Goal: Information Seeking & Learning: Check status

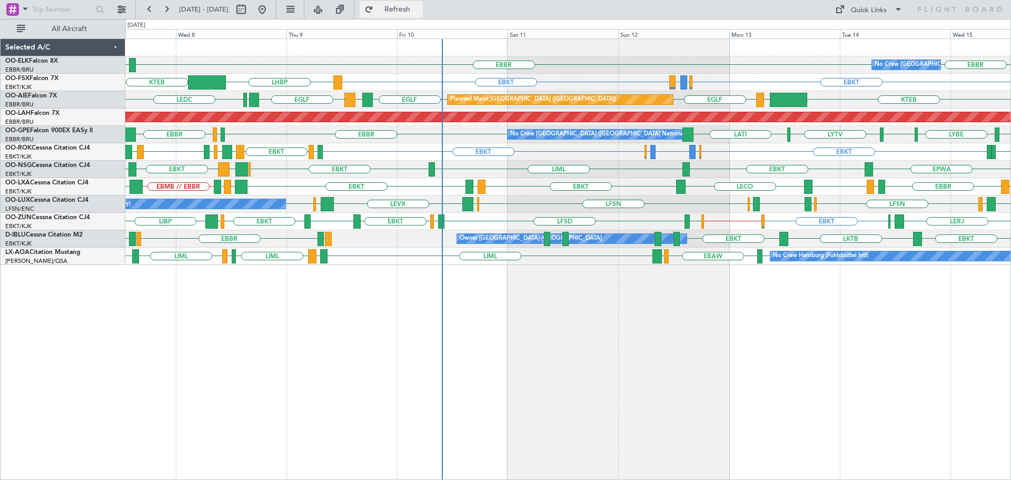
click at [410, 9] on span "Refresh" at bounding box center [397, 9] width 44 height 7
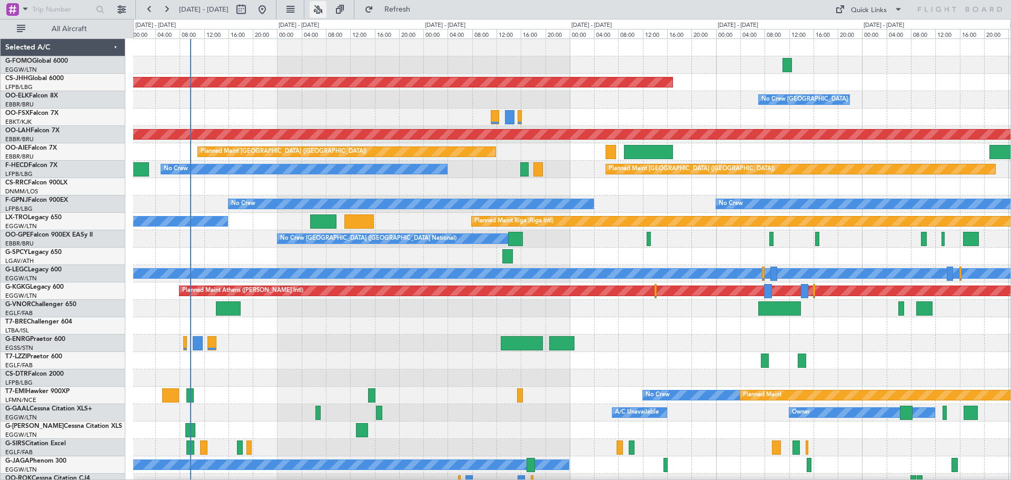
click at [326, 8] on button at bounding box center [318, 9] width 17 height 17
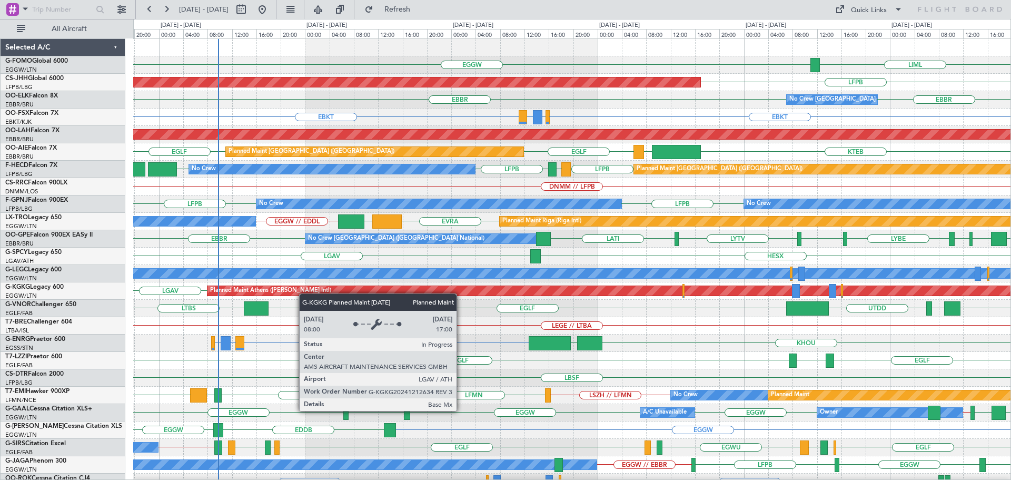
click at [304, 297] on div "Planned Maint Athens (Eleftherios Venizelos Intl) LGAV Unplanned Maint Istanbul…" at bounding box center [571, 290] width 877 height 17
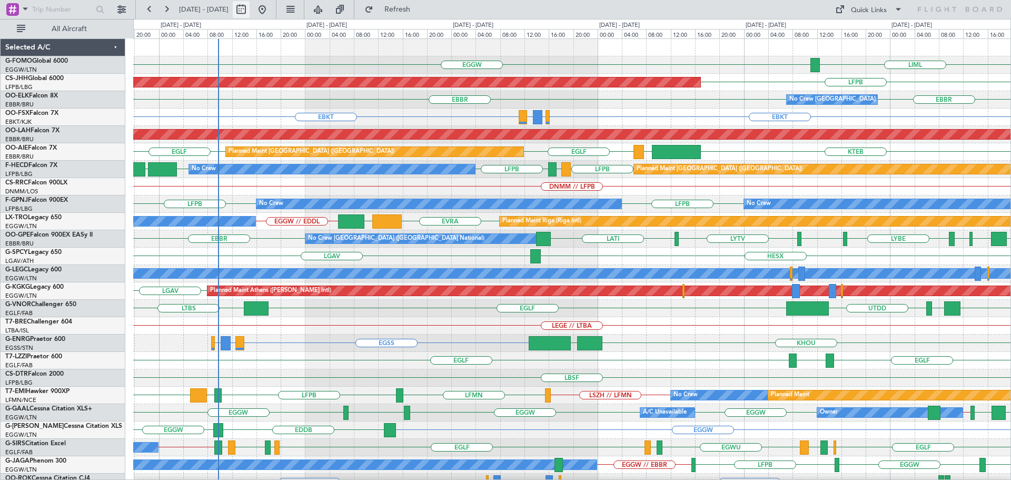
click at [250, 6] on button at bounding box center [241, 9] width 17 height 17
select select "10"
select select "2025"
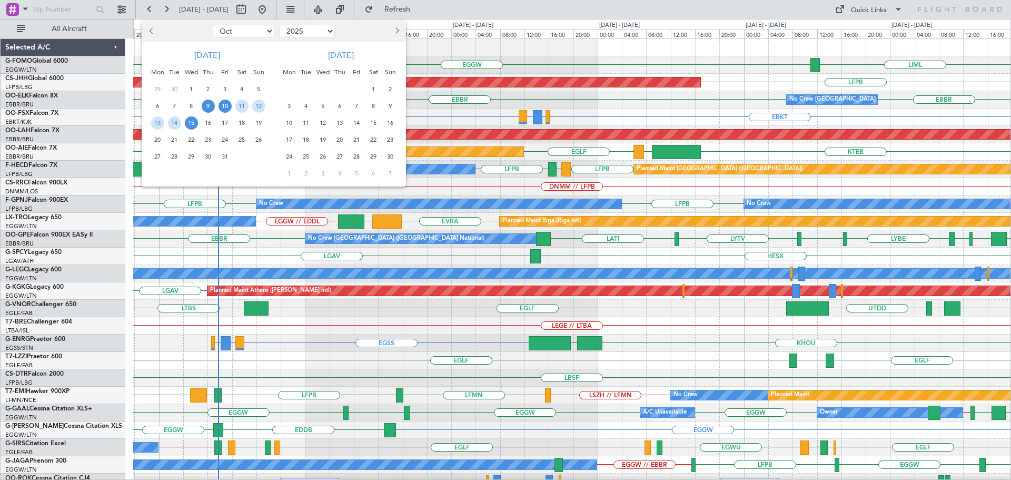
click at [223, 106] on span "10" at bounding box center [224, 105] width 13 height 13
click at [225, 121] on span "17" at bounding box center [224, 122] width 13 height 13
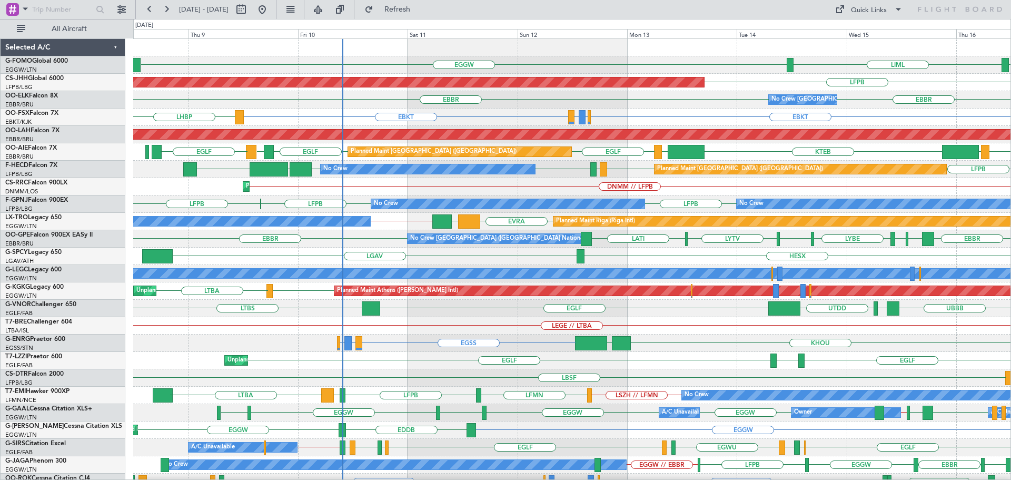
click at [338, 227] on div "A/C Unavailable Planned Maint Riga (Riga Intl) EVRA LLBG EGGW // EDDL" at bounding box center [571, 221] width 877 height 17
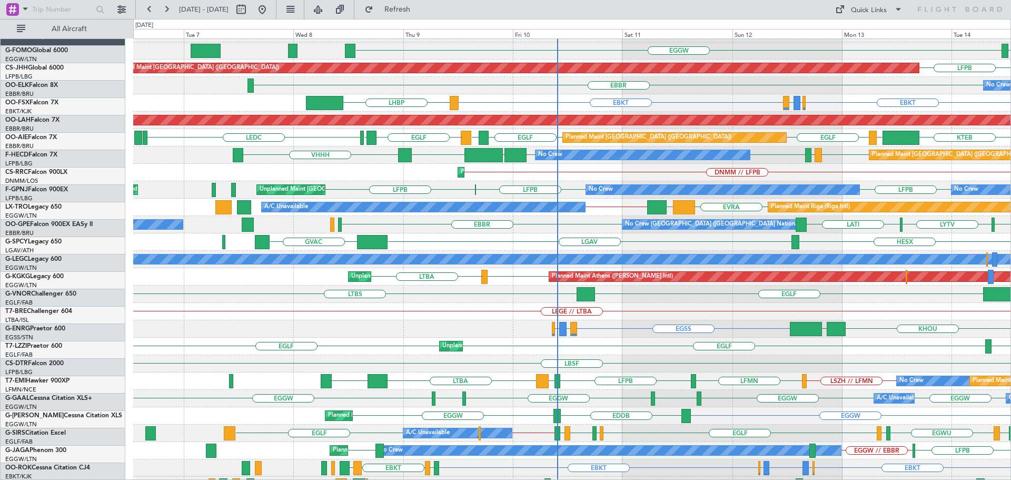
scroll to position [15, 0]
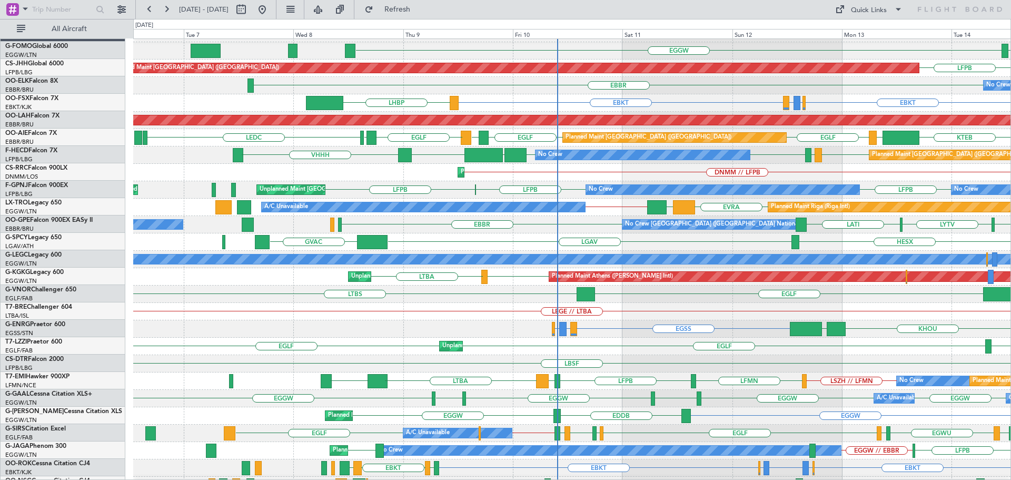
click at [450, 247] on div "LGAV GVAC HESX" at bounding box center [571, 241] width 877 height 17
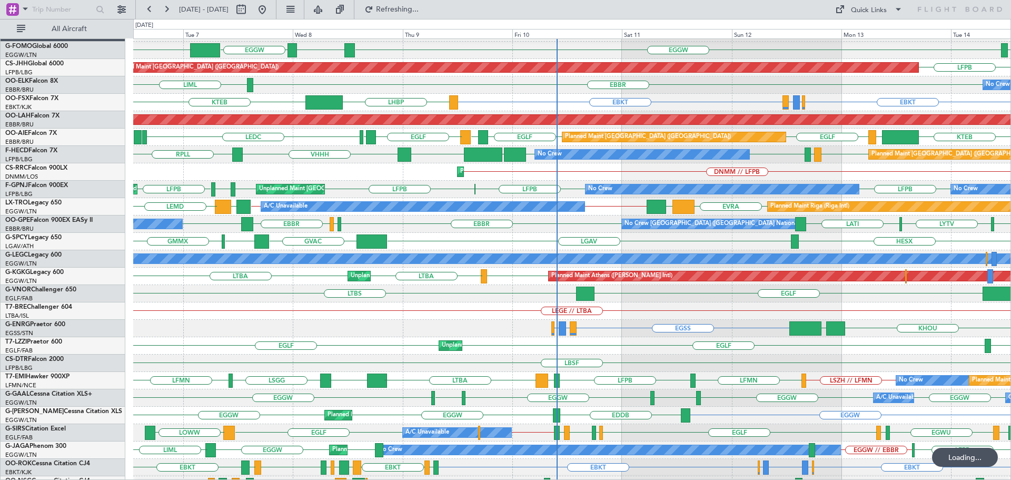
scroll to position [0, 0]
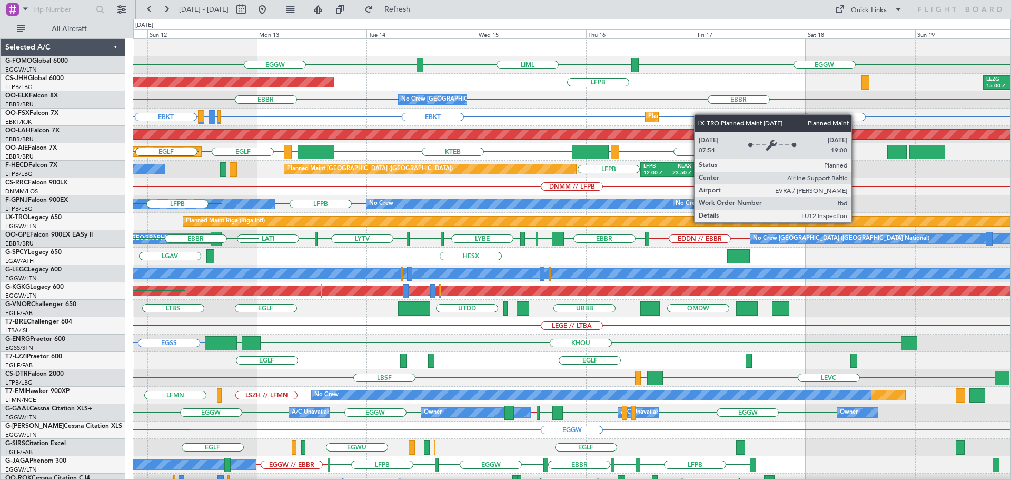
click at [422, 224] on div "Planned Maint Riga (Riga Intl)" at bounding box center [975, 220] width 1585 height 9
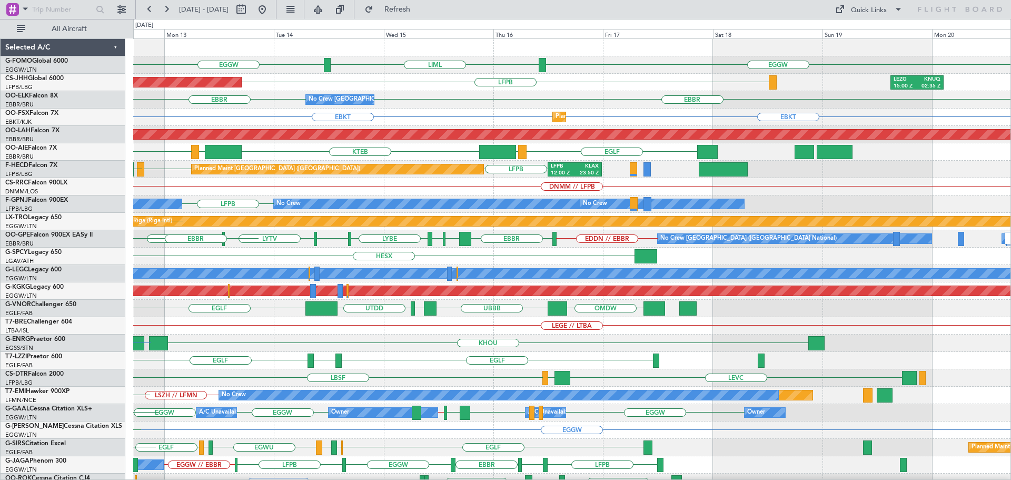
click at [375, 235] on div "EGGW EGGW LIML Planned Maint Paris (Le Bourget) LFPB LEZG 15:00 Z KNUQ 02:35 Z …" at bounding box center [571, 317] width 877 height 556
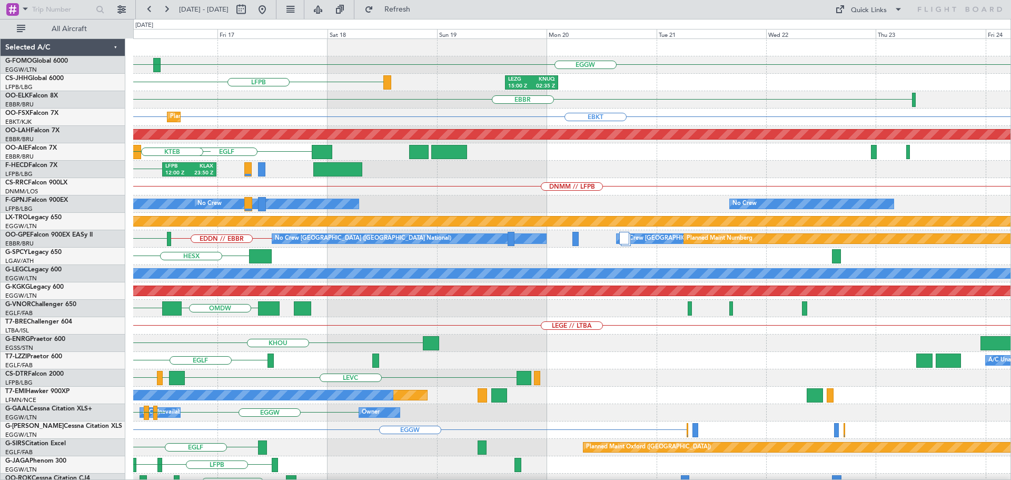
click at [386, 199] on div "No Crew No Crew No Crew" at bounding box center [571, 203] width 877 height 17
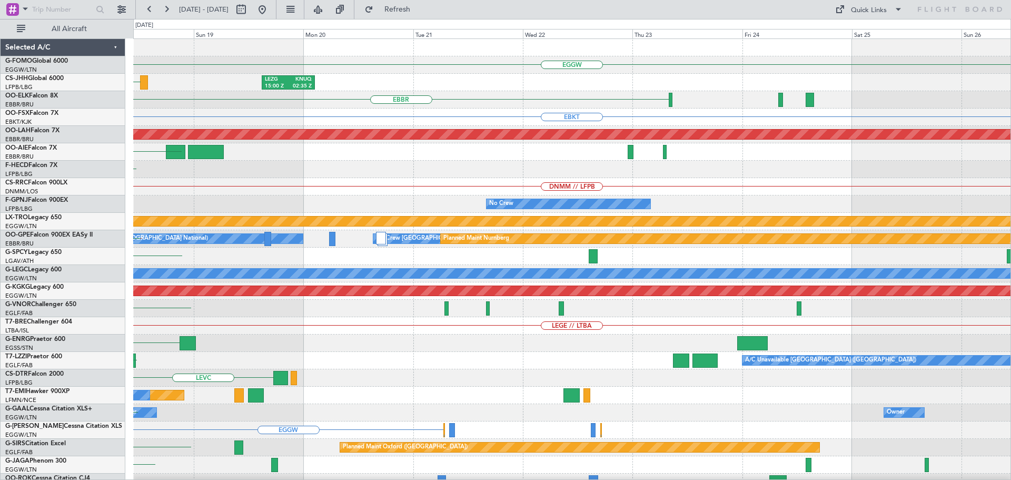
click at [320, 222] on div "EGGW LFPB LEZG 15:00 Z KNUQ 02:35 Z EBBR EBKT Planned Maint Kortrijk-Wevelgem E…" at bounding box center [571, 317] width 877 height 556
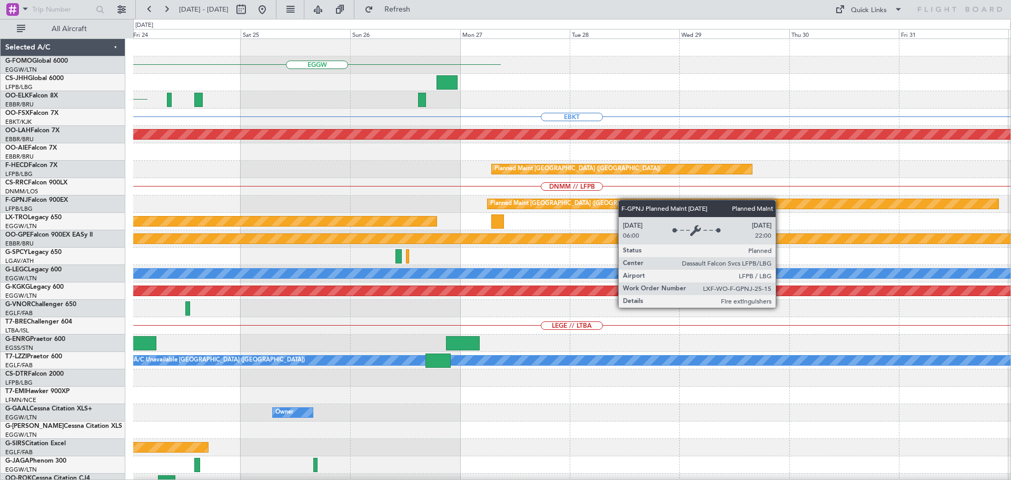
click at [533, 206] on div "EGGW EBBR EBKT Planned Maint Alton-st Louis (St Louis Regl) Planned Maint Paris…" at bounding box center [571, 317] width 877 height 556
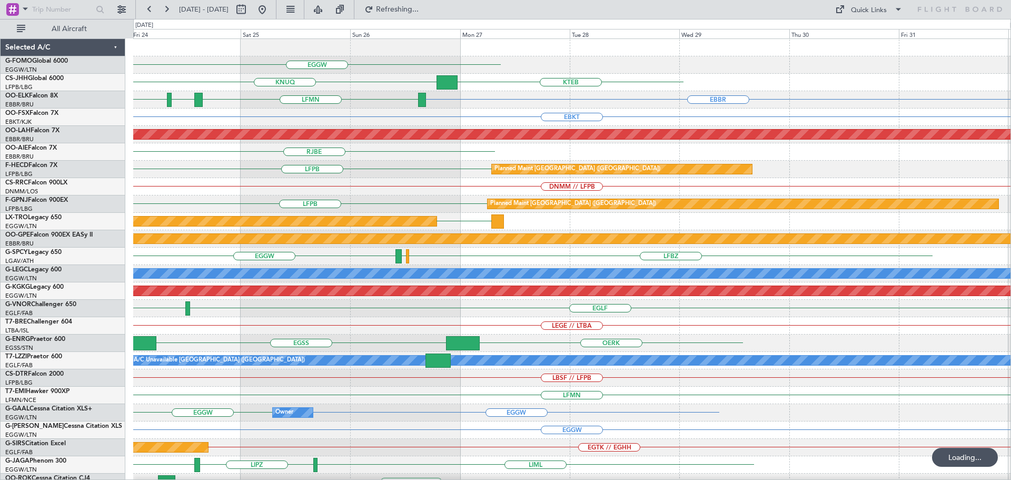
click at [781, 213] on div "Planned Maint Riga (Riga Intl) EVRA" at bounding box center [571, 221] width 877 height 17
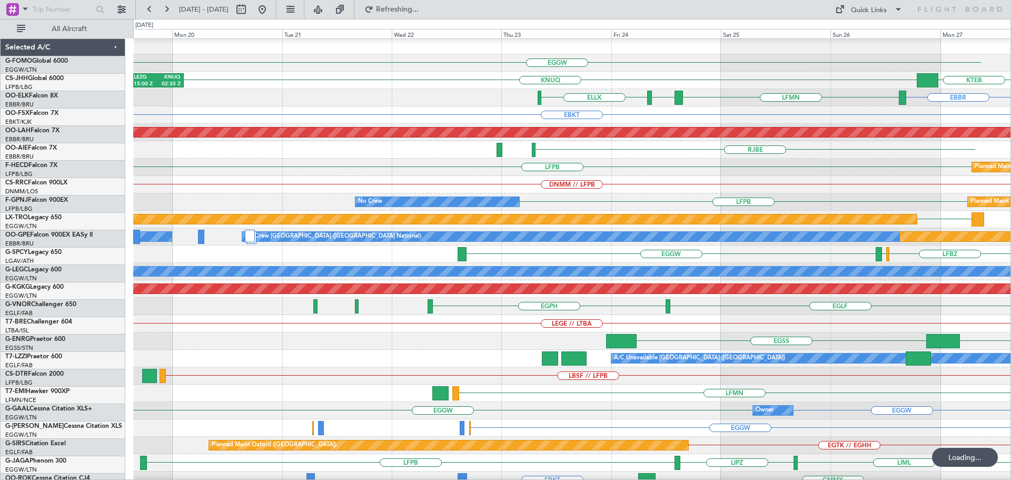
scroll to position [2, 0]
click at [703, 211] on div "LFPB Planned Maint Paris (Le Bourget) No Crew No Crew" at bounding box center [571, 201] width 877 height 17
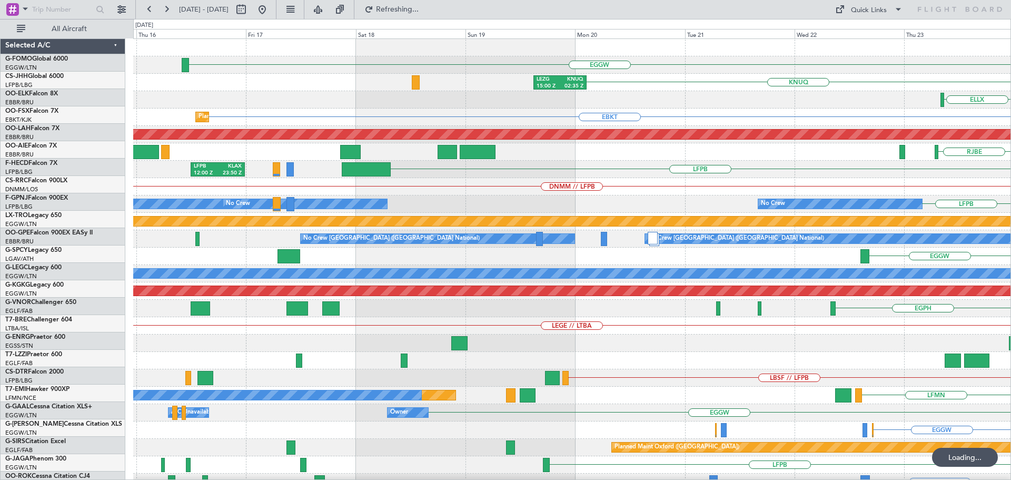
scroll to position [0, 0]
click at [714, 204] on div "LFPB No Crew No Crew No Crew" at bounding box center [571, 203] width 877 height 17
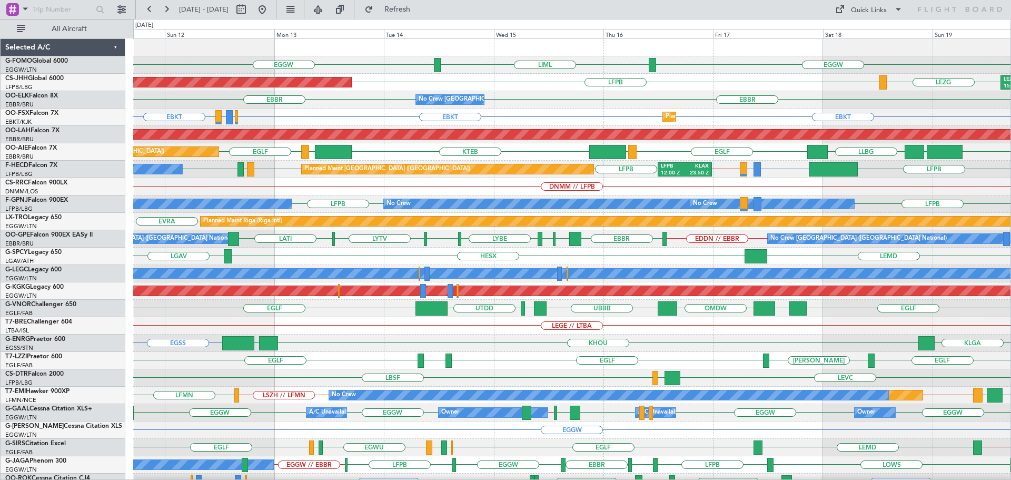
click at [286, 256] on div "LGAV HESX LEMD" at bounding box center [571, 255] width 877 height 17
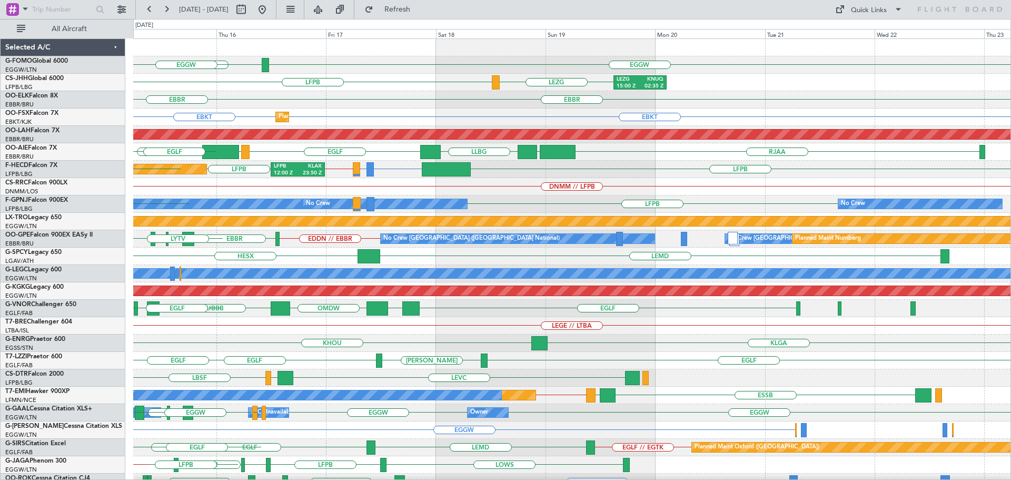
click at [366, 247] on div "HESX LEMD" at bounding box center [571, 255] width 877 height 17
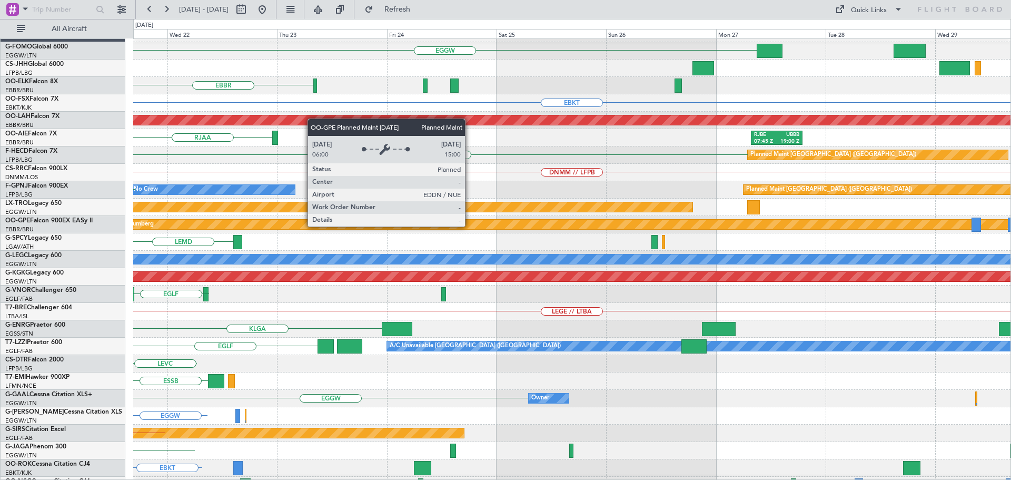
click at [347, 223] on div "Planned Maint Nurnberg" at bounding box center [986, 224] width 1802 height 9
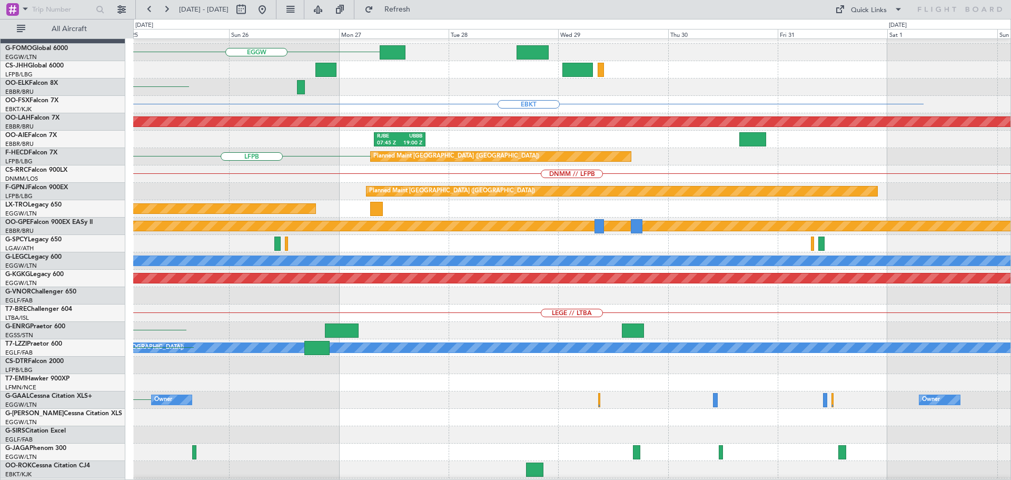
click at [303, 220] on div "No Crew Brussels (Brussels National) Planned Maint Nurnberg" at bounding box center [571, 225] width 877 height 17
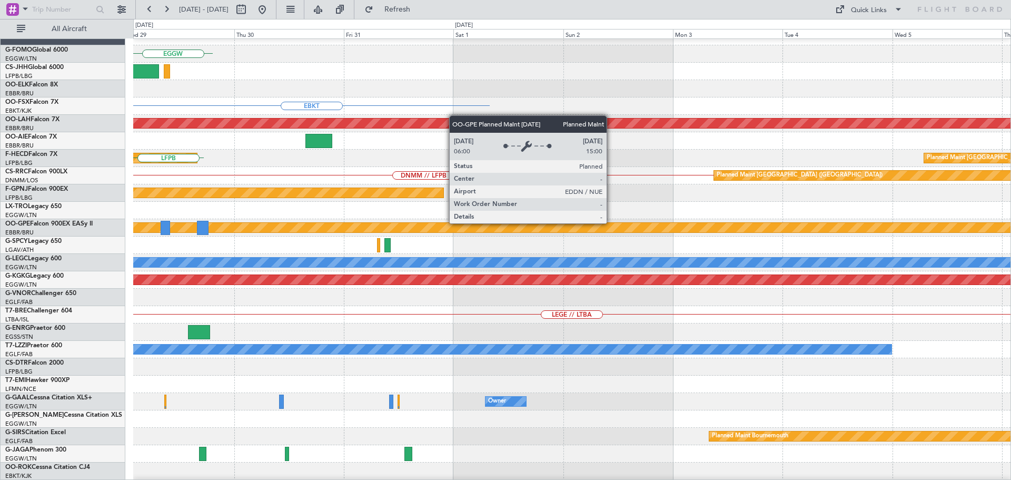
click at [281, 223] on div "Planned Maint Nurnberg" at bounding box center [227, 227] width 1905 height 9
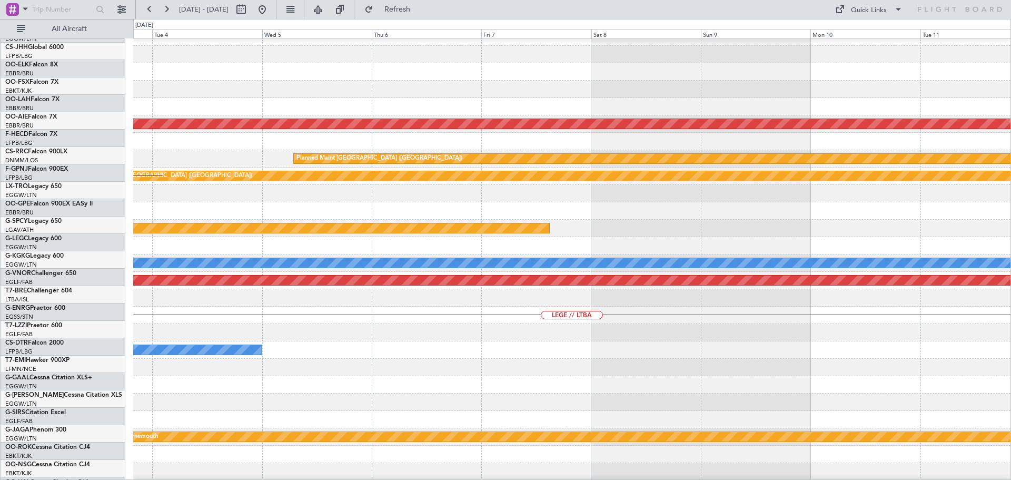
click at [870, 220] on div "Planned Maint Nurnberg" at bounding box center [571, 228] width 877 height 17
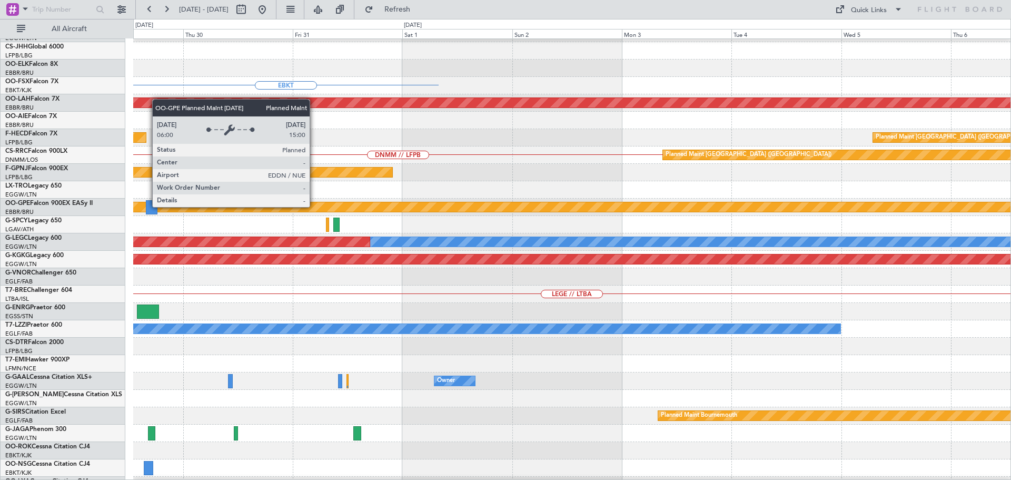
click at [847, 208] on div "Planned Maint Nurnberg" at bounding box center [192, 206] width 1871 height 9
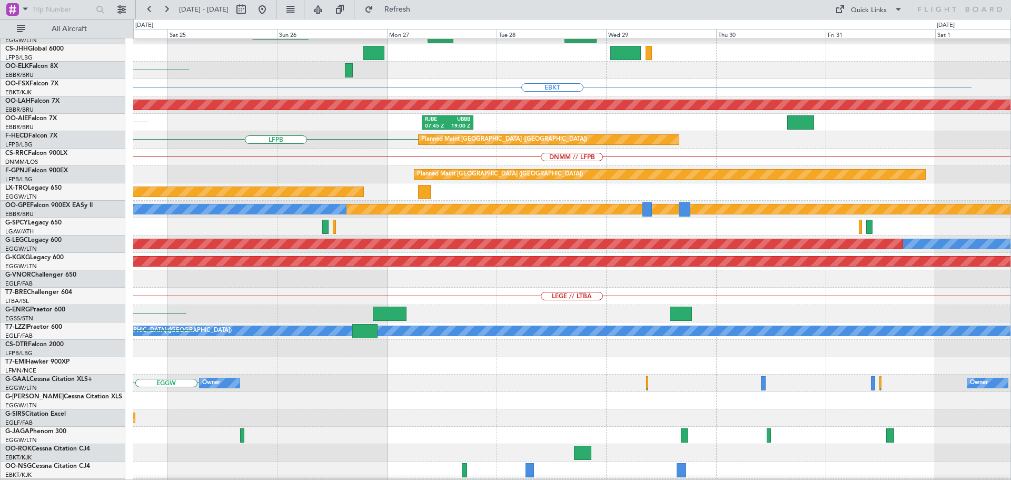
click at [769, 186] on div "Planned Maint Riga (Riga Intl)" at bounding box center [571, 191] width 877 height 17
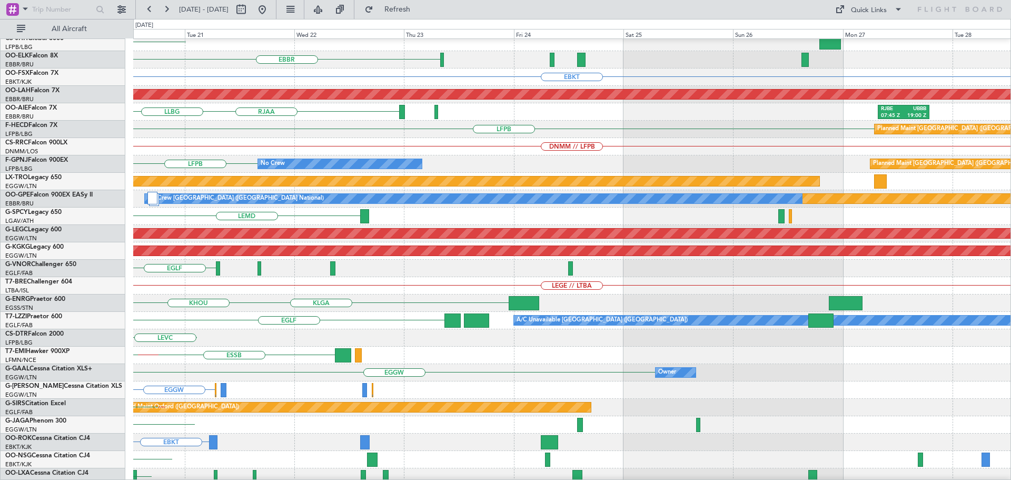
click at [674, 190] on div "Planned Maint Riga (Riga Intl)" at bounding box center [571, 181] width 877 height 17
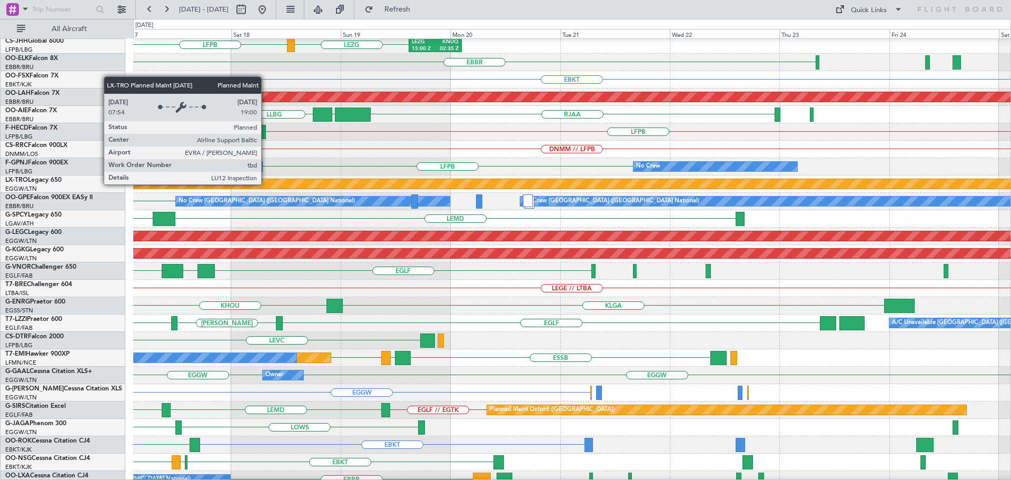
click at [616, 183] on div "Planned Maint Riga (Riga Intl)" at bounding box center [401, 183] width 1585 height 9
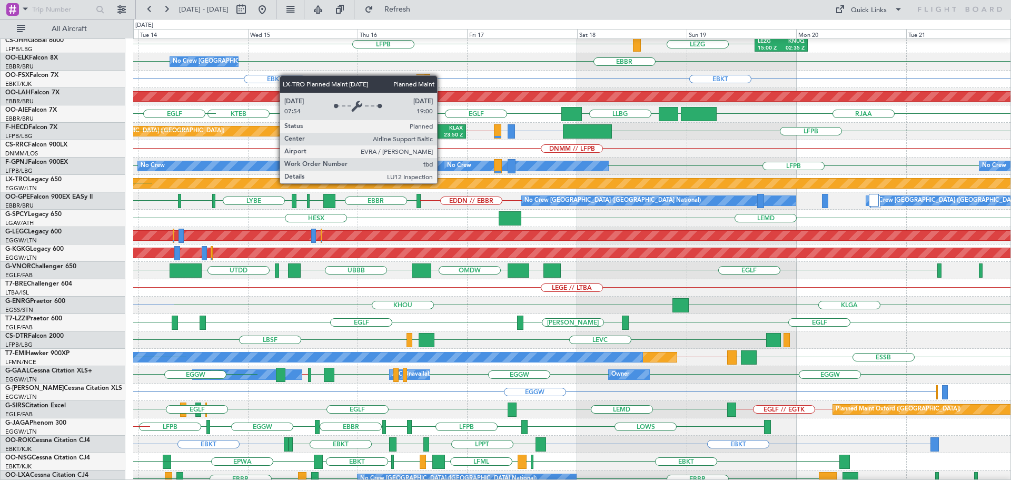
click at [483, 188] on div "Planned Maint Riga (Riga Intl)" at bounding box center [747, 182] width 1585 height 9
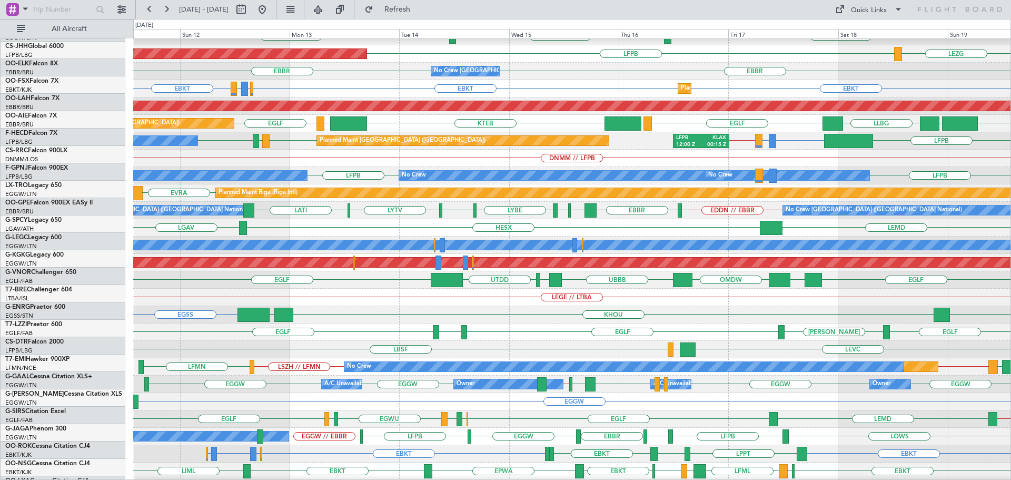
scroll to position [28, 0]
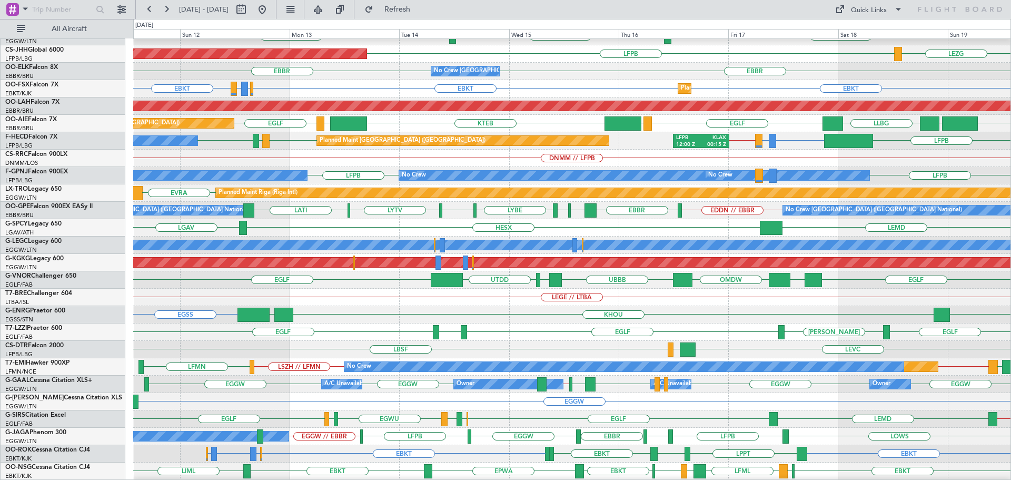
click at [519, 233] on div "LEMD LGAV HESX" at bounding box center [571, 227] width 877 height 17
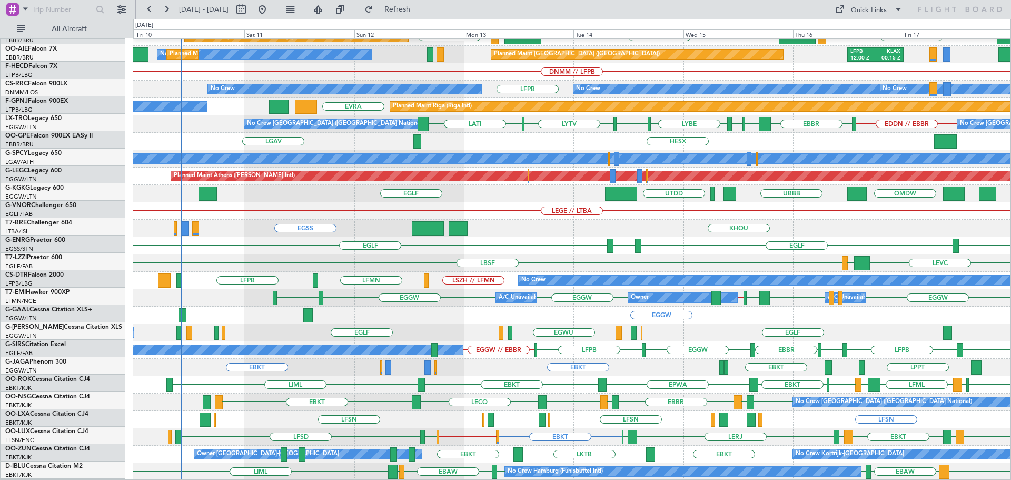
scroll to position [115, 0]
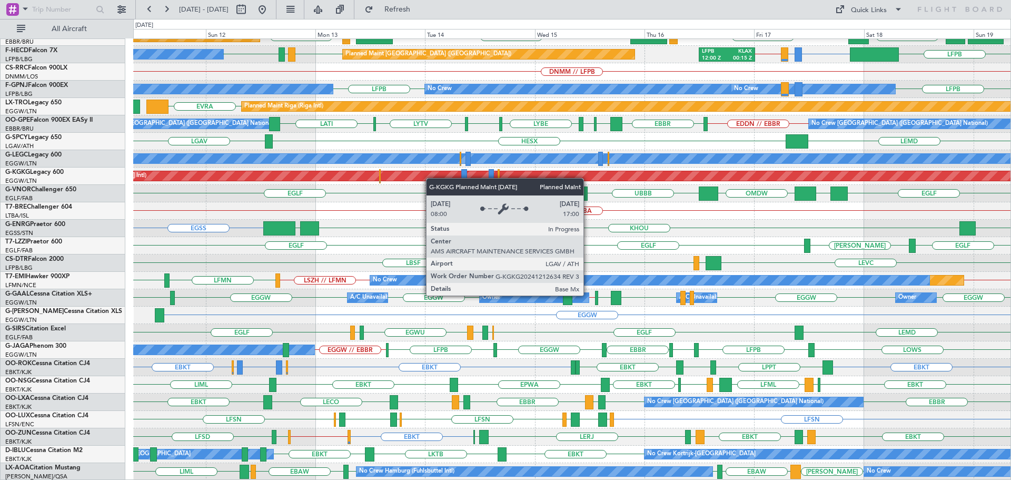
click at [405, 178] on div "Planned Maint Alton-st Louis (St Louis Regl) Planned Maint London (Farnborough)…" at bounding box center [571, 202] width 877 height 556
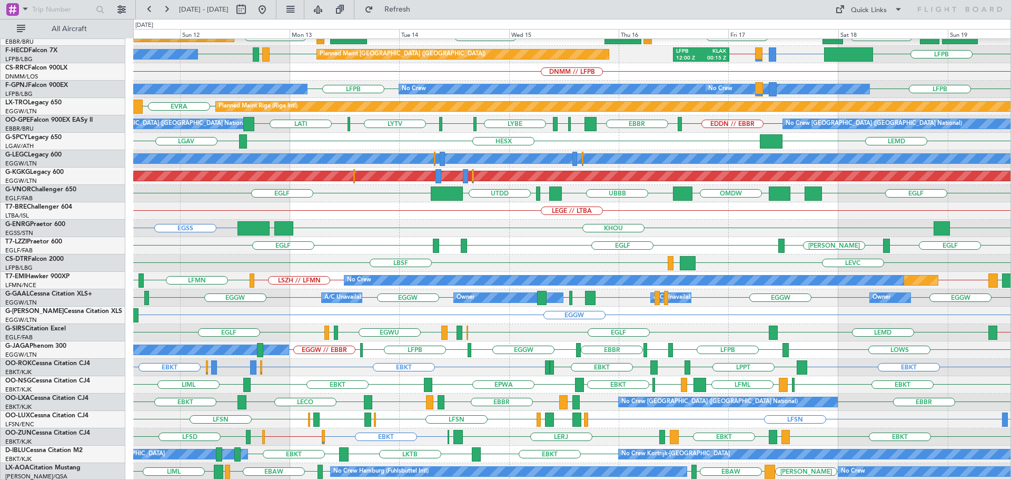
scroll to position [106, 0]
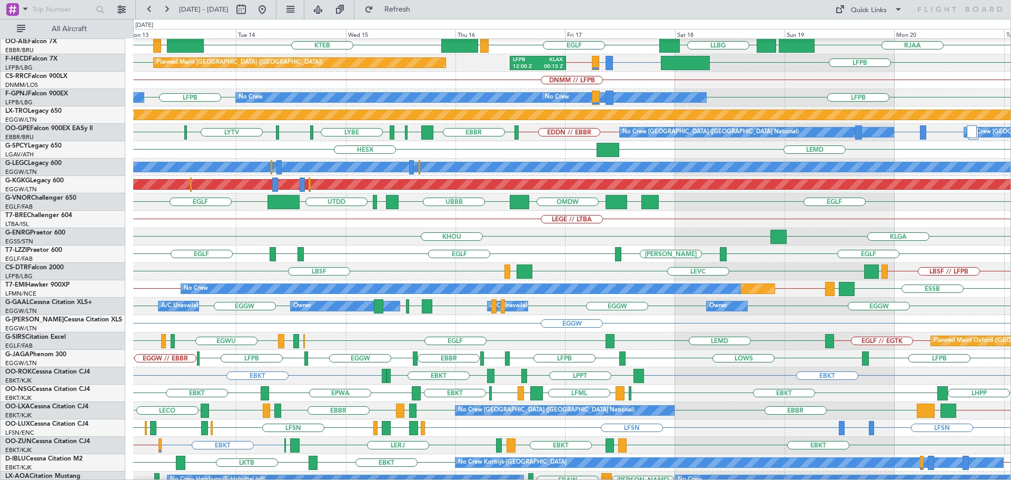
click at [621, 211] on div "EGLF LTBA OMDW EGLF UBBB UAII UTDD" at bounding box center [571, 201] width 877 height 17
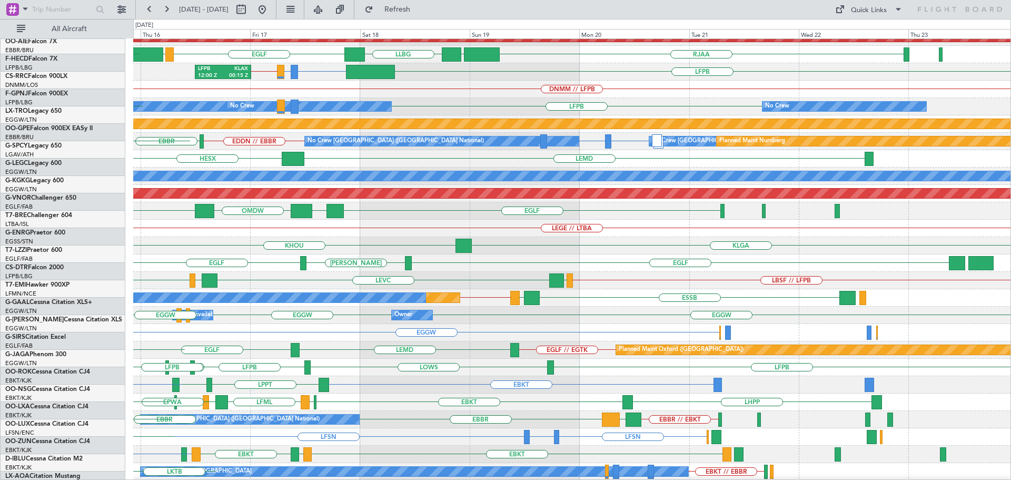
scroll to position [97, 0]
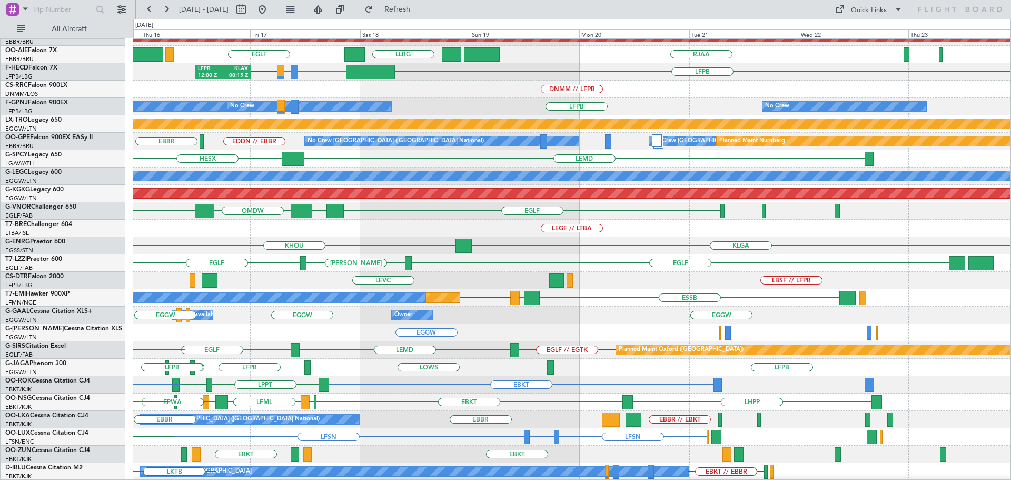
click at [544, 213] on div "EGLF LTBA OMDW UBBB UAII UTDD EGLF" at bounding box center [571, 210] width 877 height 17
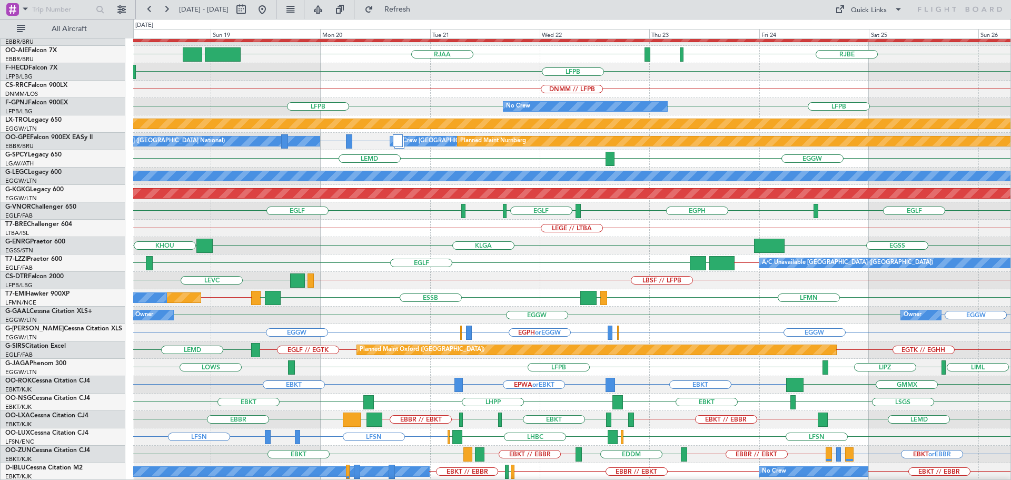
click at [450, 224] on div "LEGE // LTBA" at bounding box center [571, 228] width 877 height 17
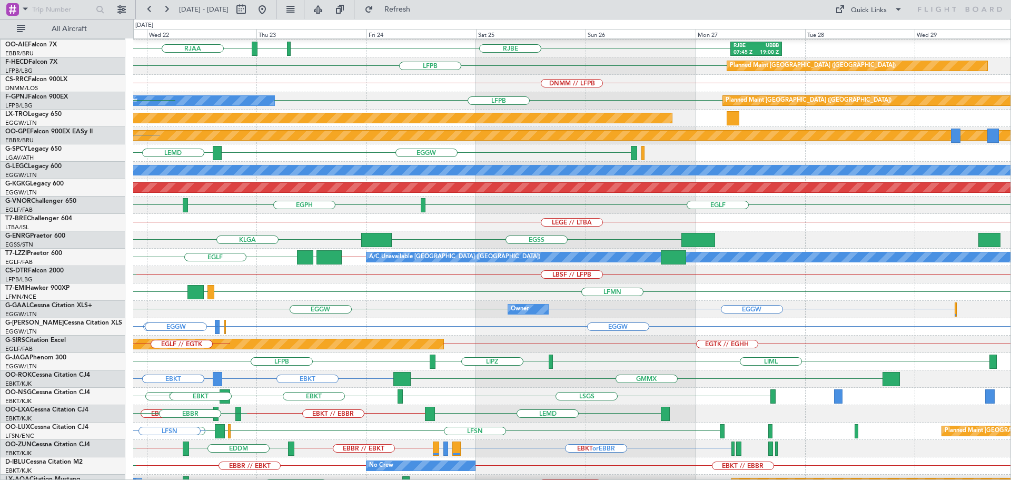
click at [412, 223] on div "LEGE // LTBA" at bounding box center [571, 222] width 877 height 17
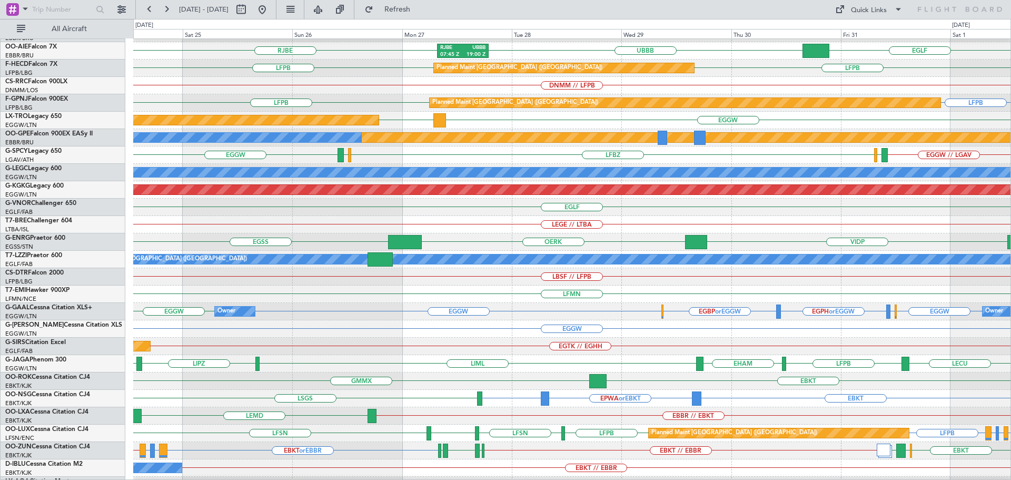
click at [444, 214] on div "EGLF" at bounding box center [571, 206] width 877 height 17
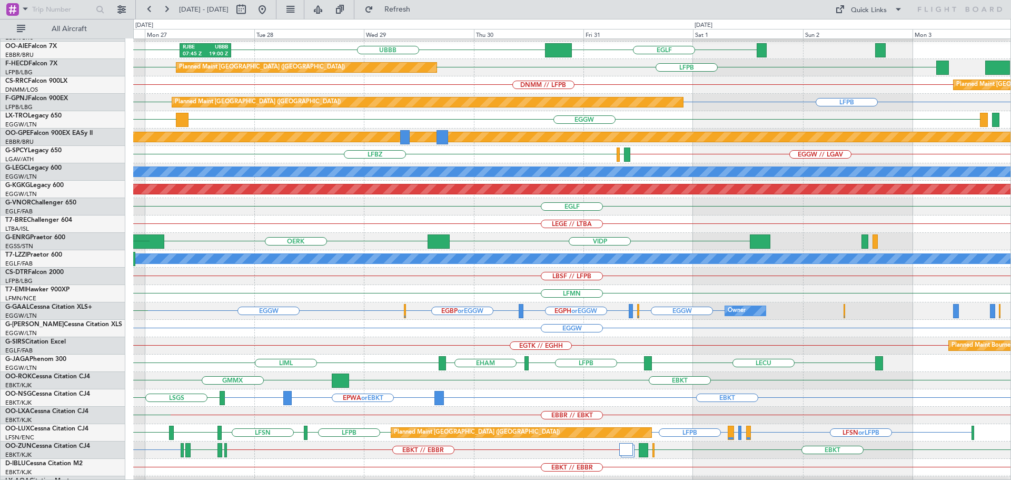
click at [368, 215] on div "LEGE // LTBA" at bounding box center [571, 223] width 877 height 17
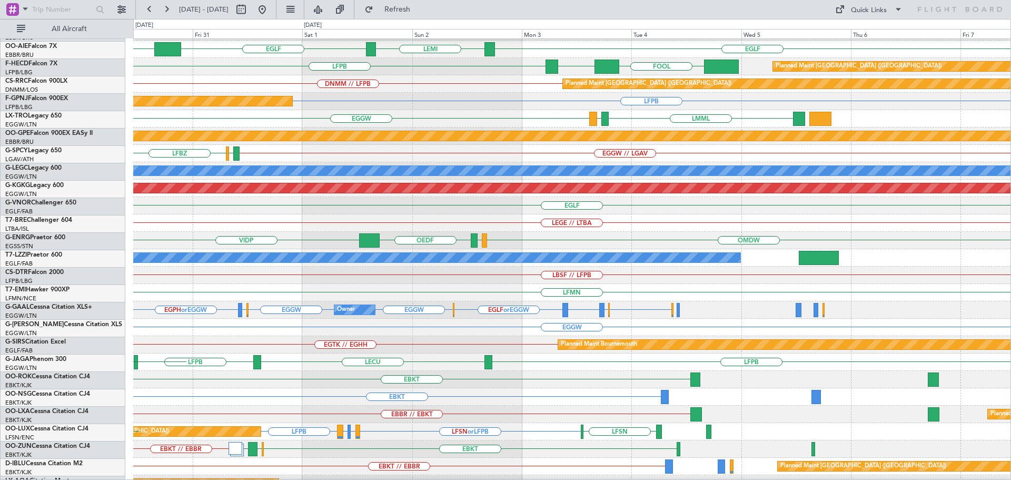
scroll to position [103, 0]
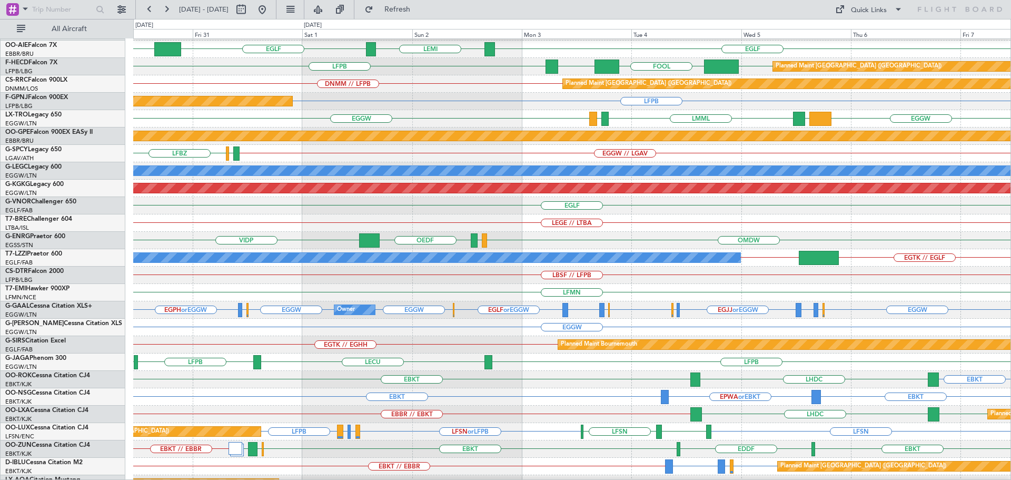
click at [911, 232] on div "VIDP OMDW OMAD OEDF" at bounding box center [571, 240] width 877 height 17
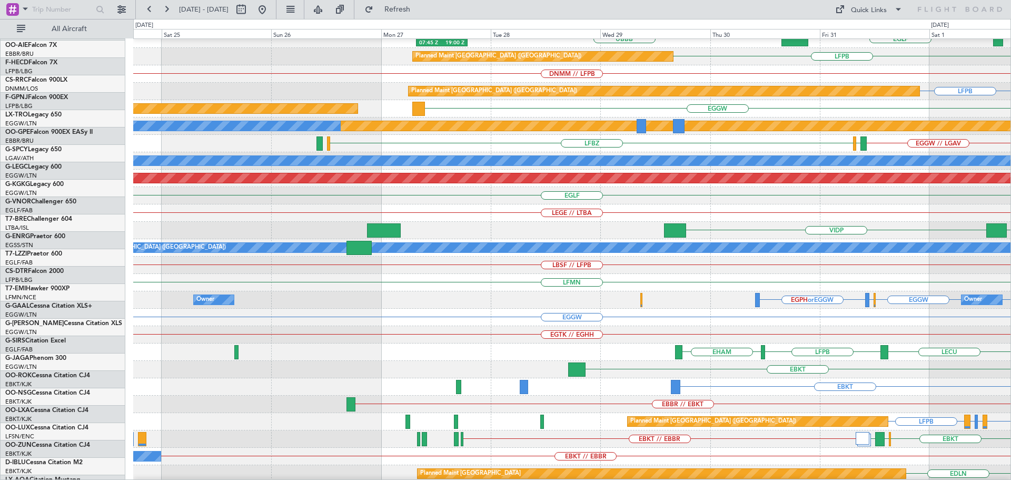
scroll to position [113, 0]
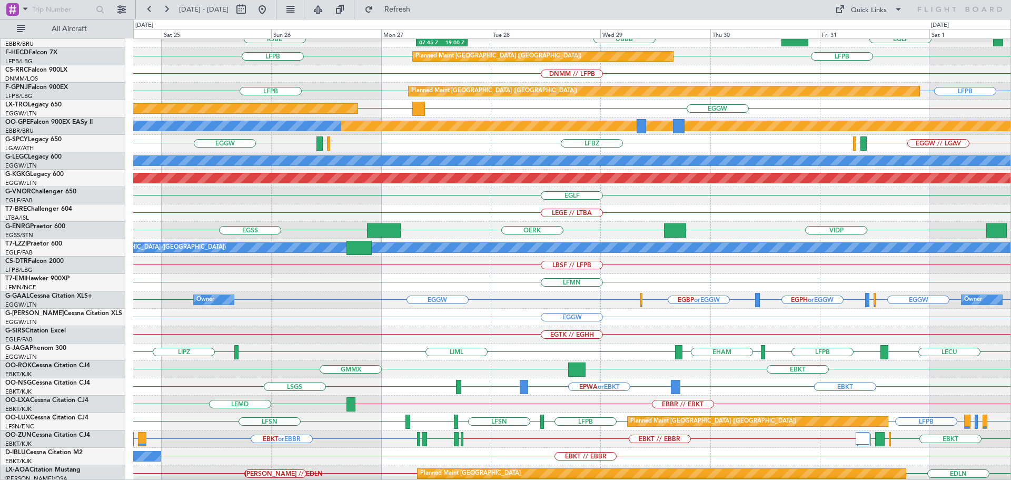
click at [466, 138] on div "Planned Maint Alton-st Louis (St Louis Regl) RJBE 07:45 Z UBBB 19:00 Z RJBE EGL…" at bounding box center [571, 204] width 877 height 556
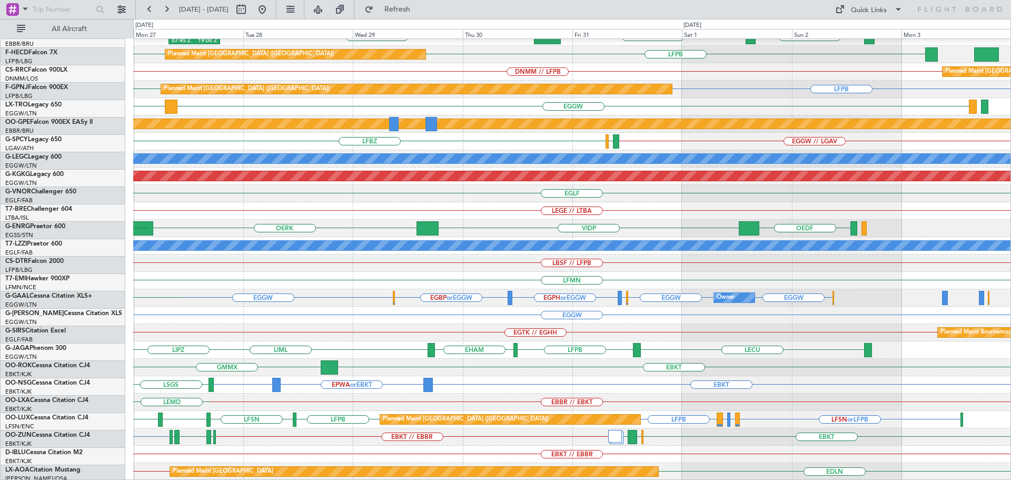
scroll to position [115, 0]
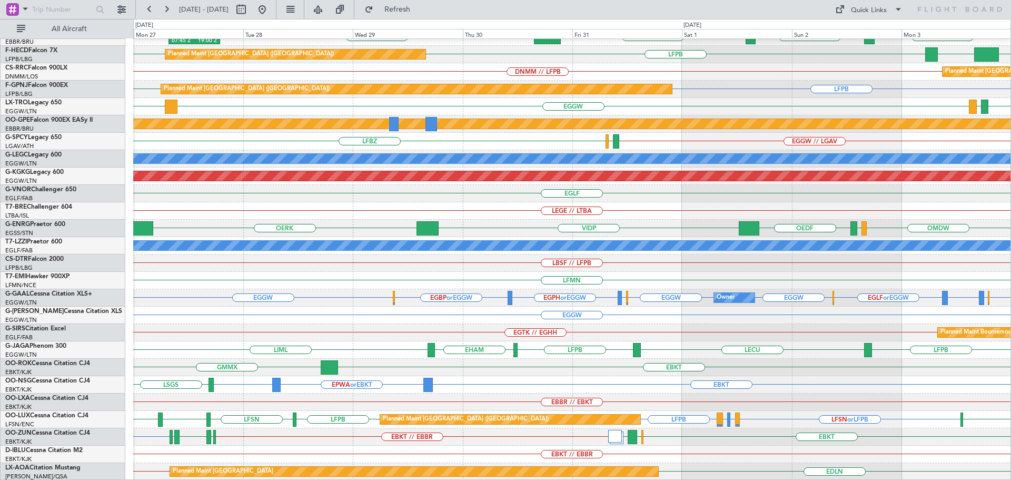
click at [824, 133] on div "LFBZ EGGW // LGAV LFBD" at bounding box center [571, 141] width 877 height 17
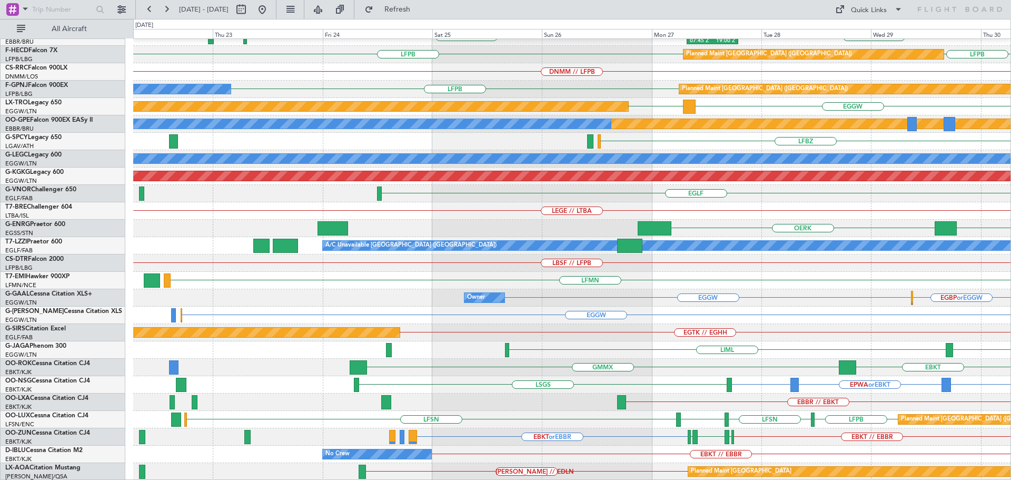
click at [659, 138] on div "LFBZ LFBD EGGW // LGAV" at bounding box center [571, 141] width 877 height 17
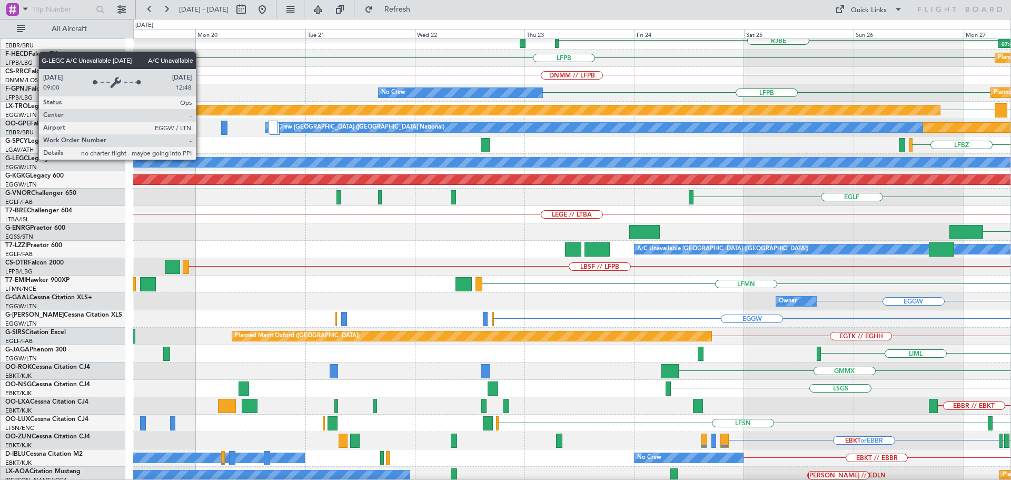
click at [557, 171] on div "Planned Maint London (Stansted) A/C Unavailable London (Luton)" at bounding box center [571, 162] width 877 height 17
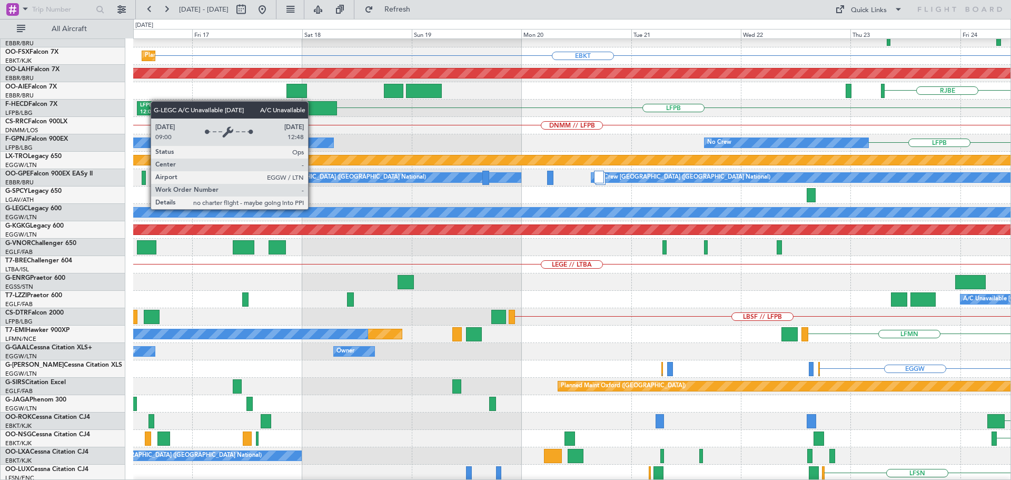
click at [756, 217] on div "A/C Unavailable London (Luton)" at bounding box center [572, 211] width 2630 height 9
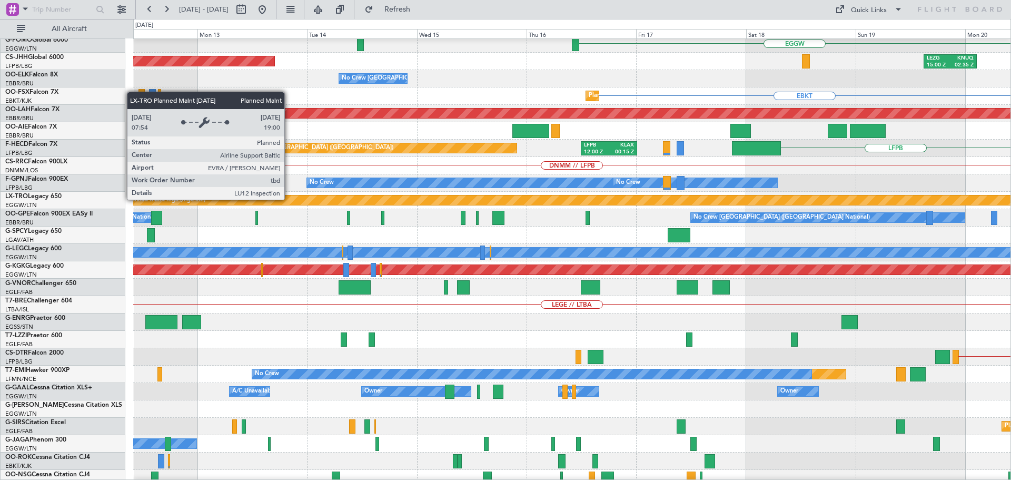
click at [679, 195] on div "Planned Maint Riga (Riga Intl)" at bounding box center [916, 199] width 1585 height 9
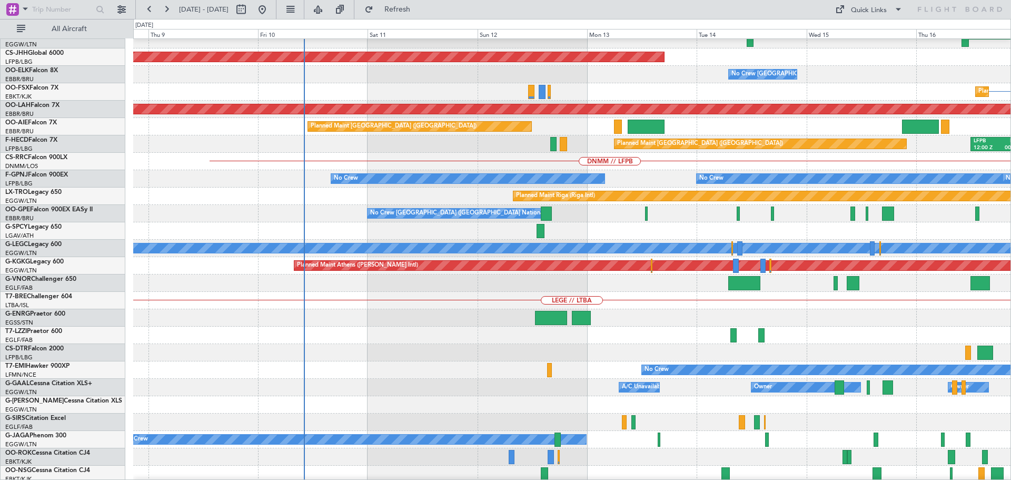
click at [447, 199] on div "Planned Maint Riga (Riga Intl)" at bounding box center [571, 195] width 877 height 17
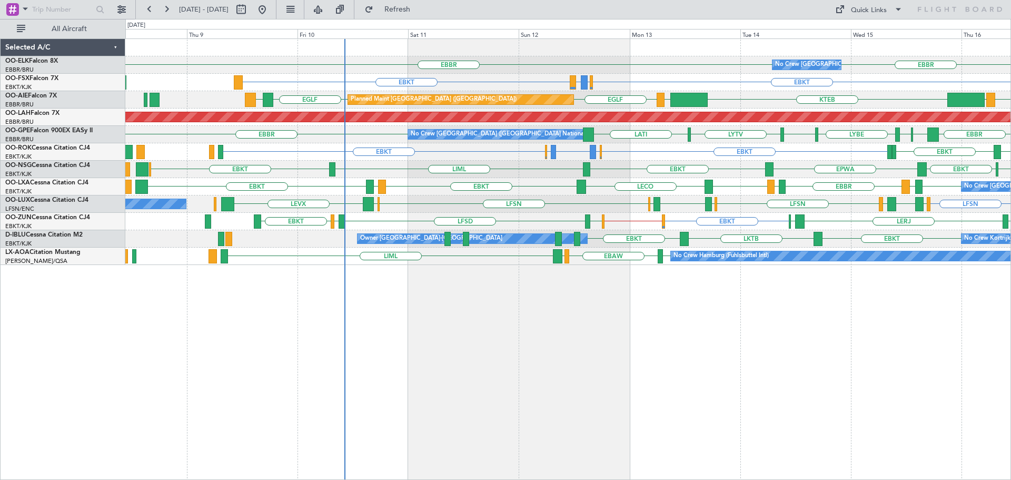
click at [461, 206] on div "EBBR No Crew Brussels (Brussels National) EBBR EBKT EBMB or EBKT LIMJ or EBKT E…" at bounding box center [567, 152] width 885 height 226
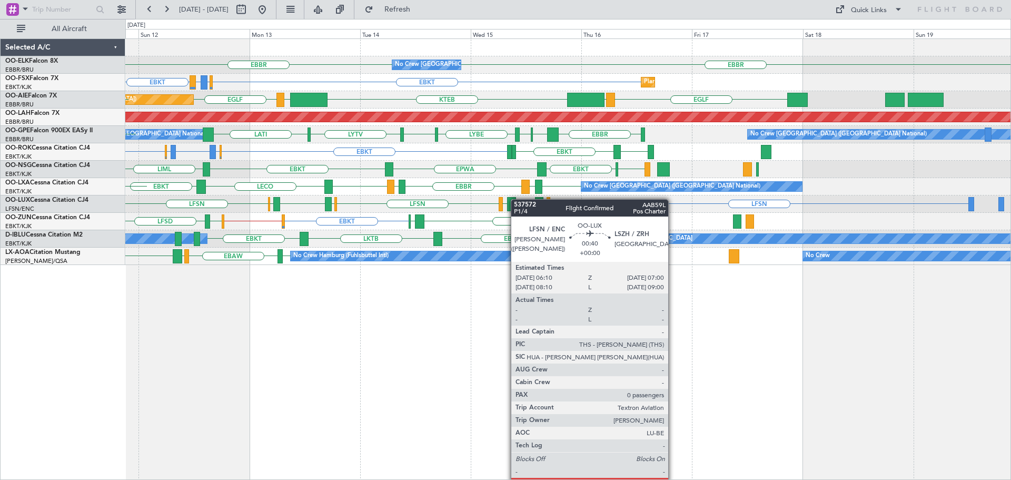
click at [502, 199] on div "LFSN LSZH LIEE LSZH LFSN ELLX EGBB ELLX LFSN EDSB LEVX" at bounding box center [567, 203] width 885 height 17
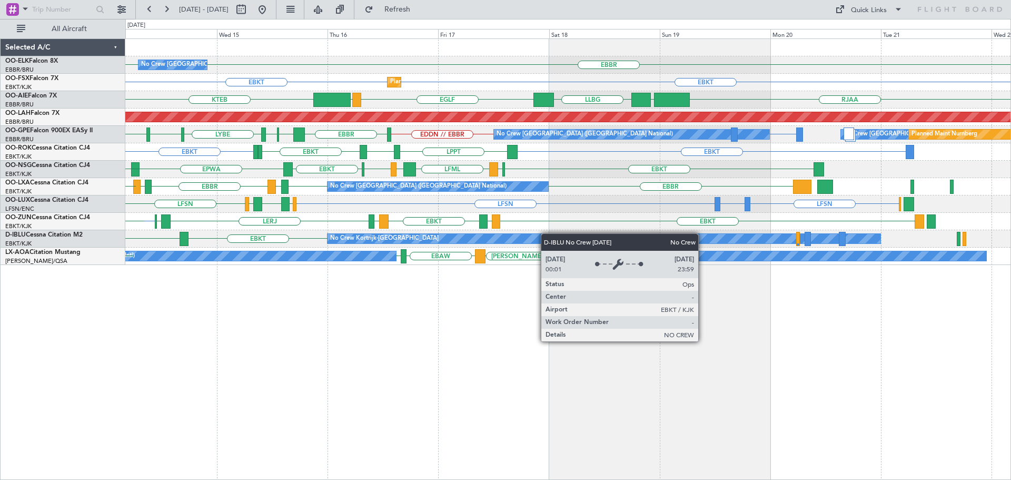
click at [480, 239] on div "No Crew Brussels (Brussels National) EBBR EBBR Planned Maint Kortrijk-Wevelgem …" at bounding box center [567, 152] width 885 height 226
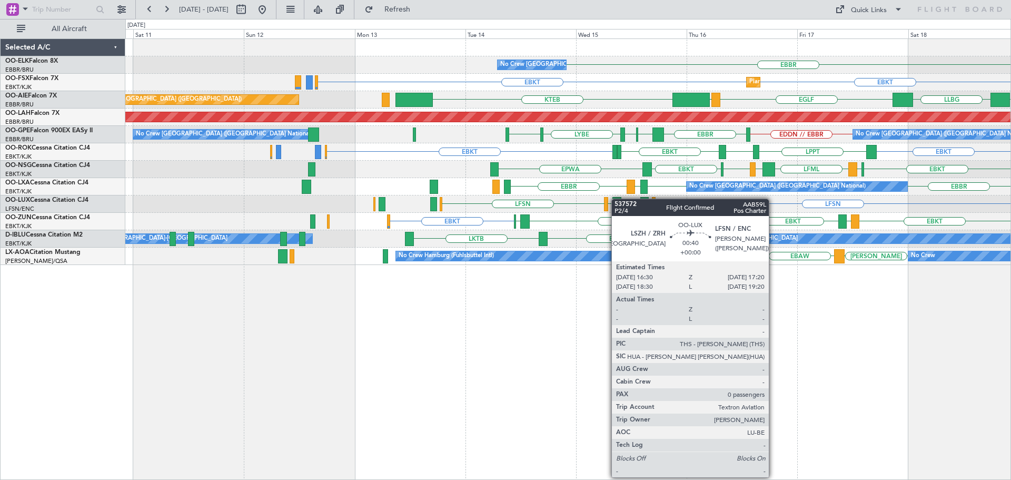
click at [652, 188] on div "EBBR No Crew Brussels (Brussels National) EBKT EBKT Planned Maint Kortrijk-Weve…" at bounding box center [567, 152] width 885 height 226
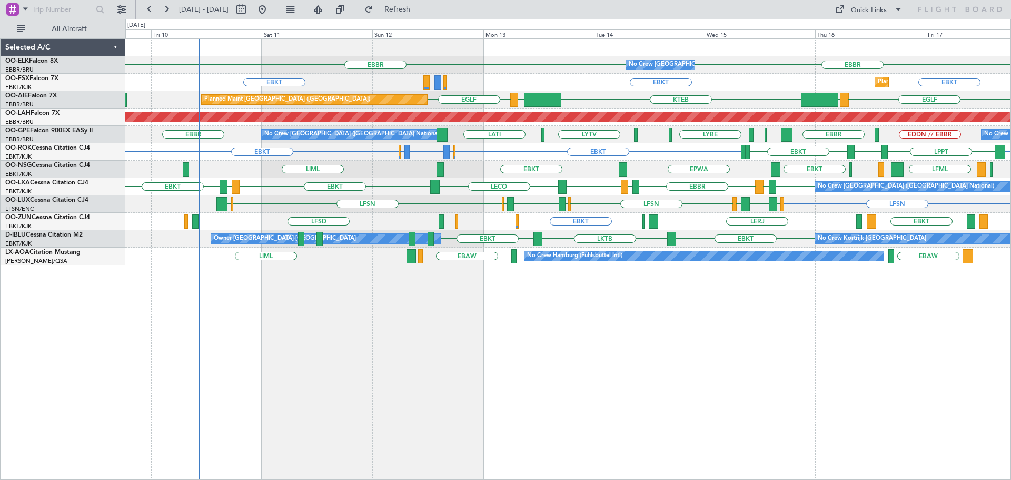
click at [396, 178] on div "No Crew Brussels (Brussels National) EBBR LFTH EBBR LFMD EBKT LECO EBKT LFMD EB…" at bounding box center [567, 186] width 885 height 17
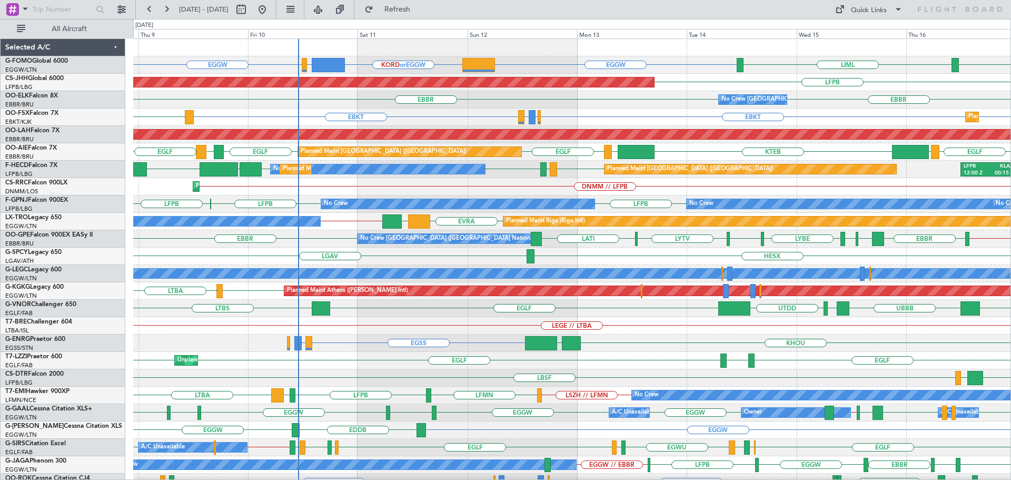
click at [507, 264] on div "EGGW KORD or EGGW EGPE or EGGW EGGW EGGW LIML LFPB Planned Maint Paris (Le Bour…" at bounding box center [571, 317] width 877 height 556
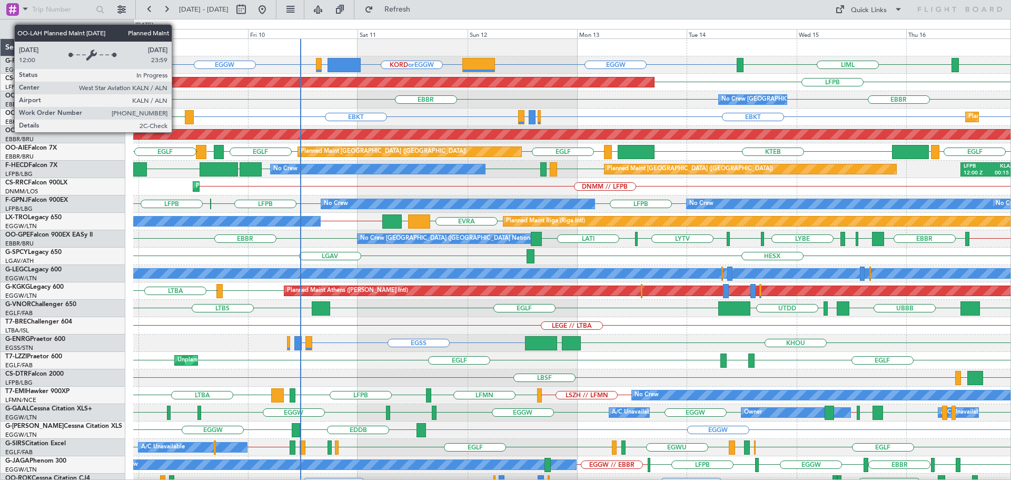
click at [832, 171] on div "EGGW KORD or EGGW EGPE or EGGW EGGW EGGW LIML LFPB Planned Maint Paris (Le Bour…" at bounding box center [571, 317] width 877 height 556
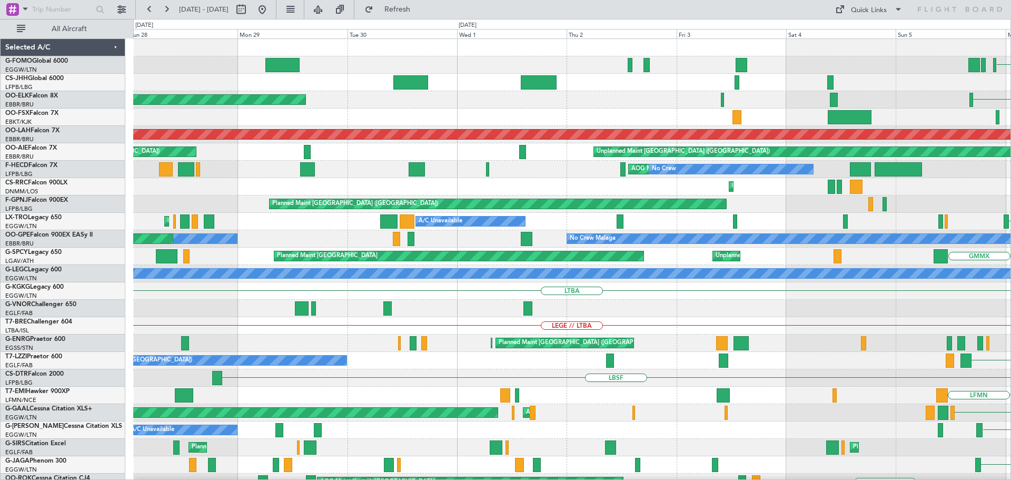
click at [853, 191] on div "KTEB Planned Maint Paris (Le Bourget) Planned Maint Kortrijk-Wevelgem LIML Plan…" at bounding box center [571, 317] width 877 height 556
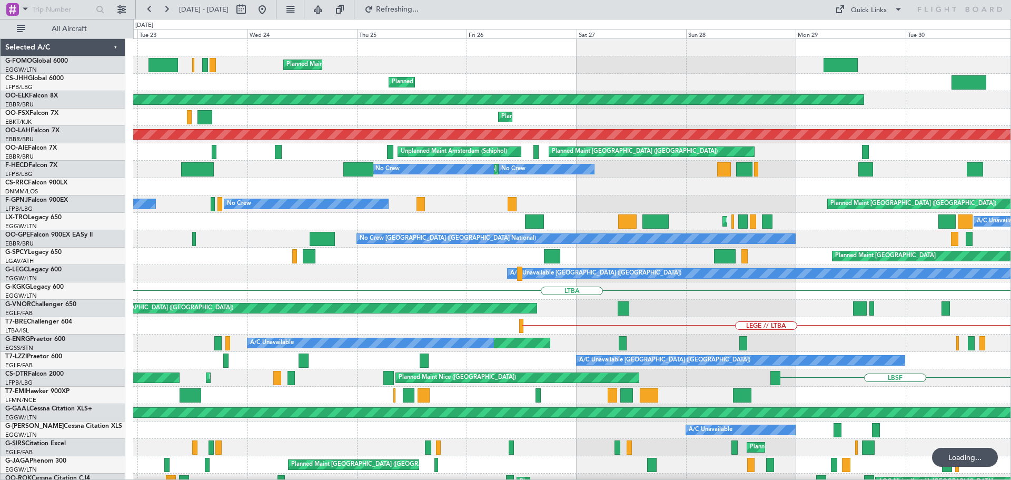
click at [529, 163] on div "Planned Maint London (Luton) Planned Maint Paris (Le Bourget) Planned Maint Kor…" at bounding box center [571, 317] width 877 height 556
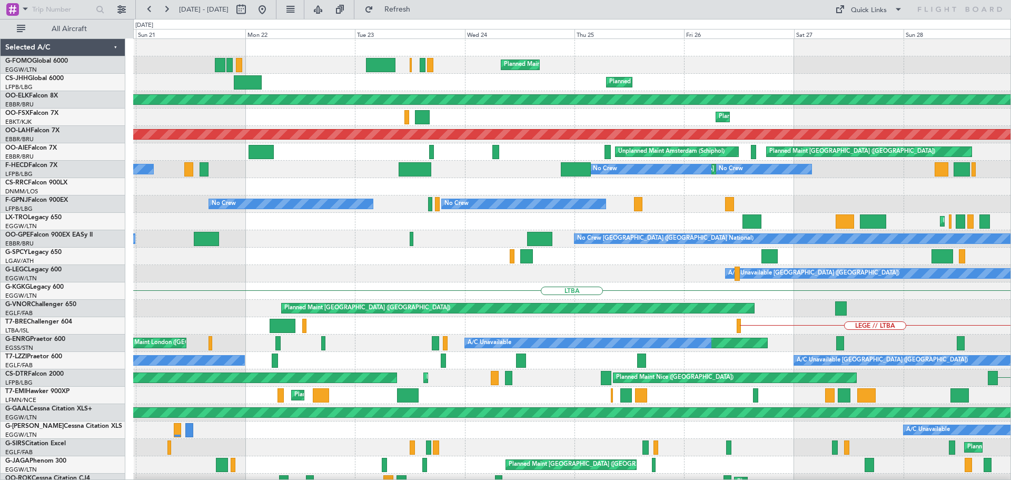
click at [363, 85] on div "Planned Maint Paris (Le Bourget) Owner" at bounding box center [571, 82] width 877 height 17
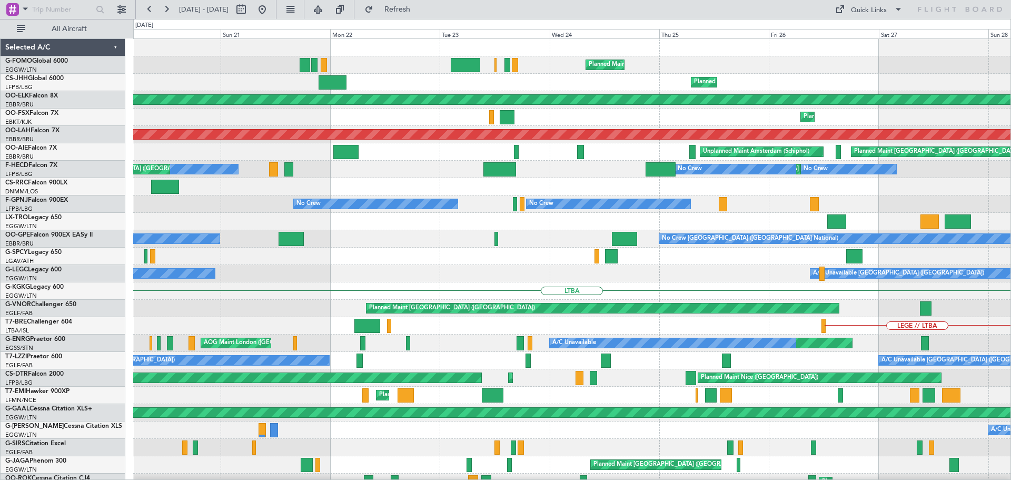
click at [725, 144] on div "Planned Maint London (Luton) Planned Maint Paris (Le Bourget) Owner Planned Mai…" at bounding box center [571, 317] width 877 height 556
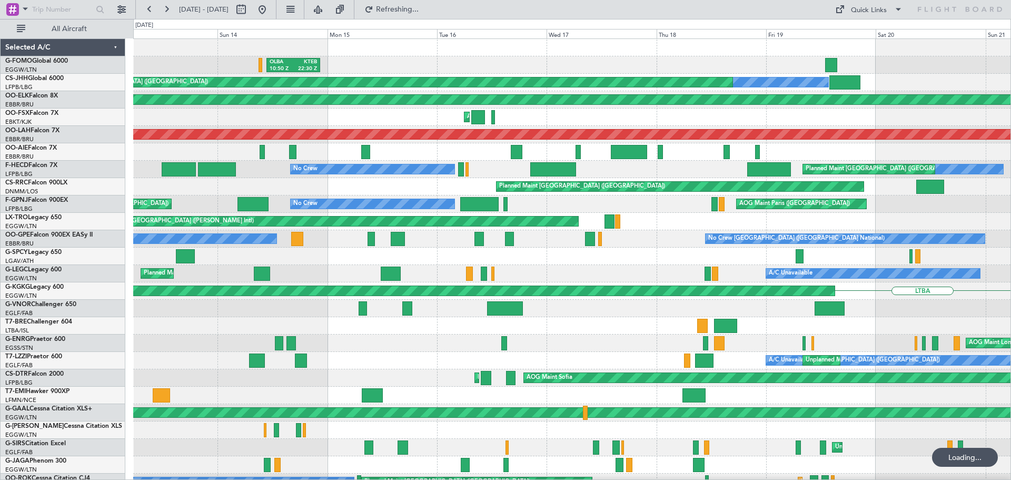
click at [323, 167] on div "OLBA 10:50 Z KTEB 22:30 Z Owner Planned Maint Paris (Le Bourget) Planned Maint …" at bounding box center [571, 317] width 877 height 556
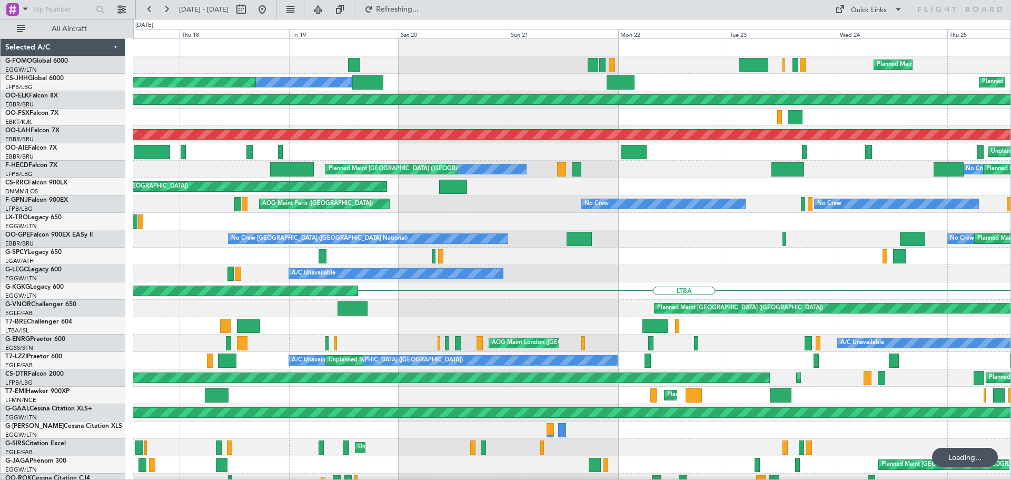
click at [300, 156] on div "Planned Maint London (Luton) Owner Planned Maint Paris (Le Bourget) Planned Mai…" at bounding box center [571, 317] width 877 height 556
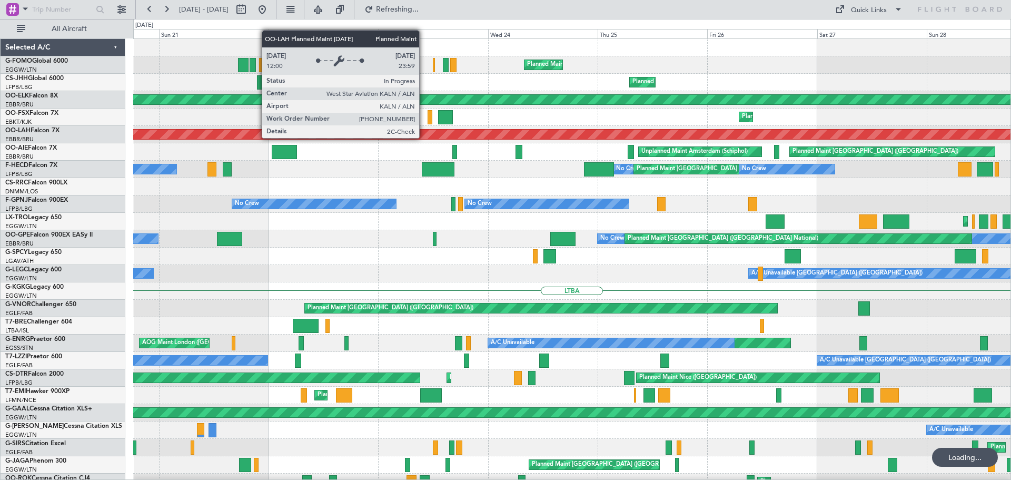
click at [343, 167] on div "Planned Maint London (Luton) Planned Maint Paris (Le Bourget) Owner Planned Mai…" at bounding box center [571, 317] width 877 height 556
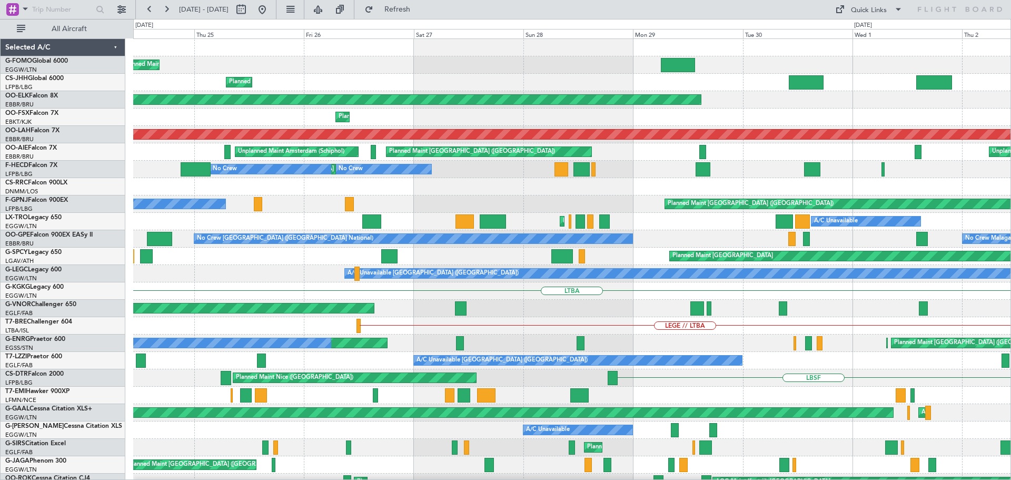
click at [445, 222] on div "Planned Maint London (Luton) Planned Maint Paris (Le Bourget) Planned Maint Kor…" at bounding box center [571, 317] width 877 height 556
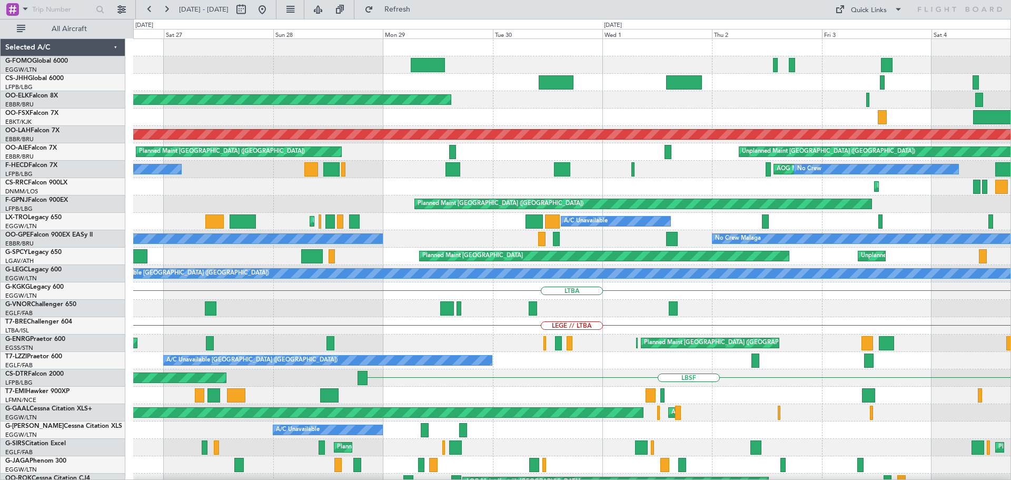
click at [573, 225] on div "Planned Maint Paris (Le Bourget) Planned Maint Paris (Le Bourget) Planned Maint…" at bounding box center [571, 317] width 877 height 556
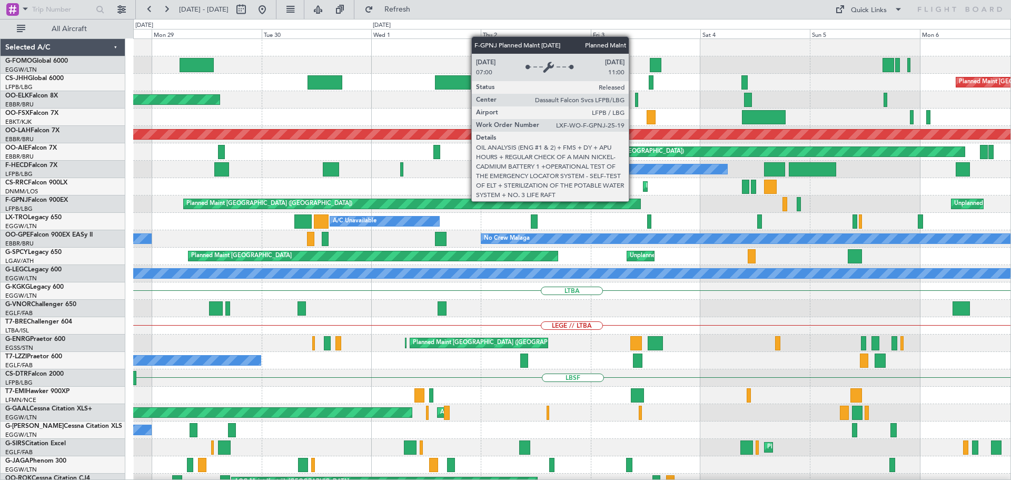
click at [347, 224] on div "Planned Maint Paris (Le Bourget) Planned Maint Kortrijk-Wevelgem Planned Maint …" at bounding box center [571, 317] width 877 height 556
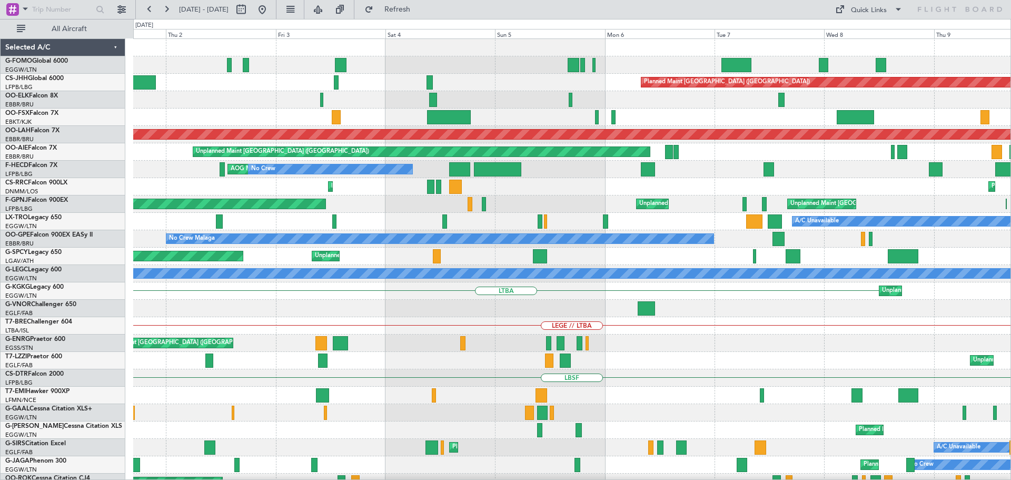
click at [381, 210] on div "Planned Maint Paris (Le Bourget) Planned Maint Alton-st Louis (St Louis Regl) U…" at bounding box center [571, 317] width 877 height 556
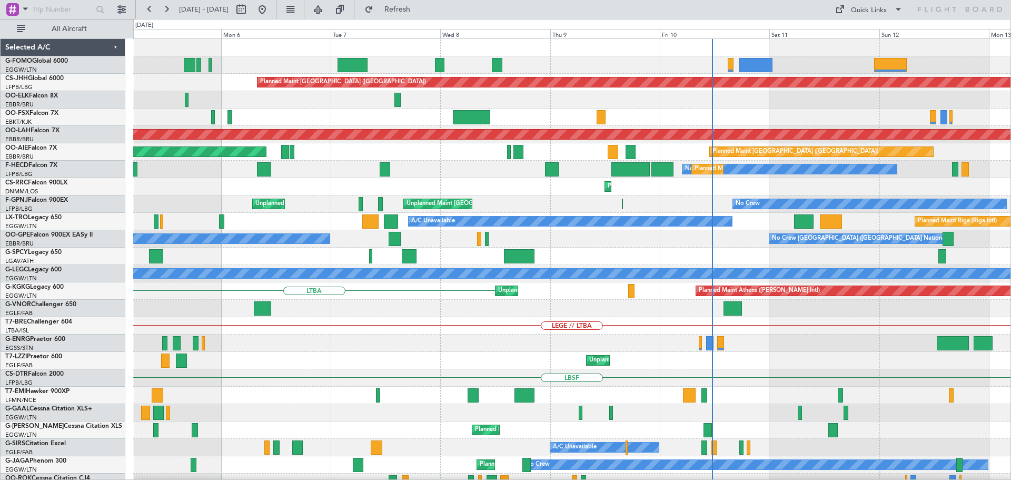
click at [428, 182] on div "Planned Maint Paris (Le Bourget) No Crew Brussels (Brussels National) Planned M…" at bounding box center [571, 317] width 877 height 556
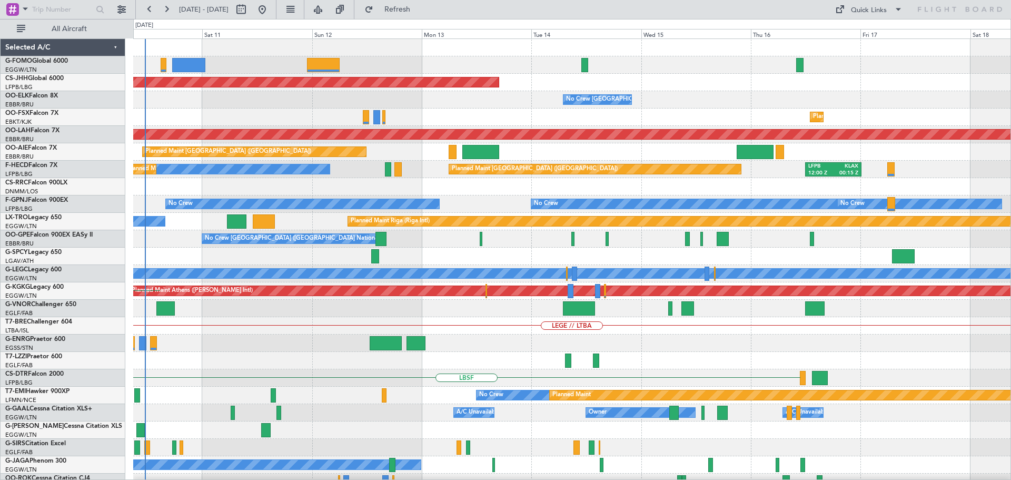
click at [494, 182] on div "Planned Maint Paris (Le Bourget) No Crew Brussels (Brussels National) Planned M…" at bounding box center [571, 317] width 877 height 556
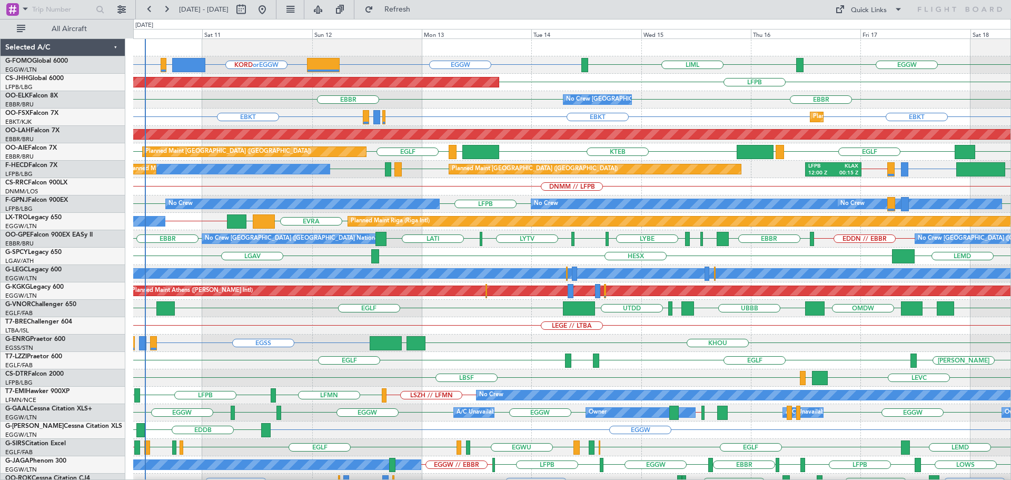
click at [613, 174] on div "EGGW KORD or EGGW EGPE or EGGW EGGW EGGW LIML LFPB Planned Maint Paris (Le Bour…" at bounding box center [571, 317] width 877 height 556
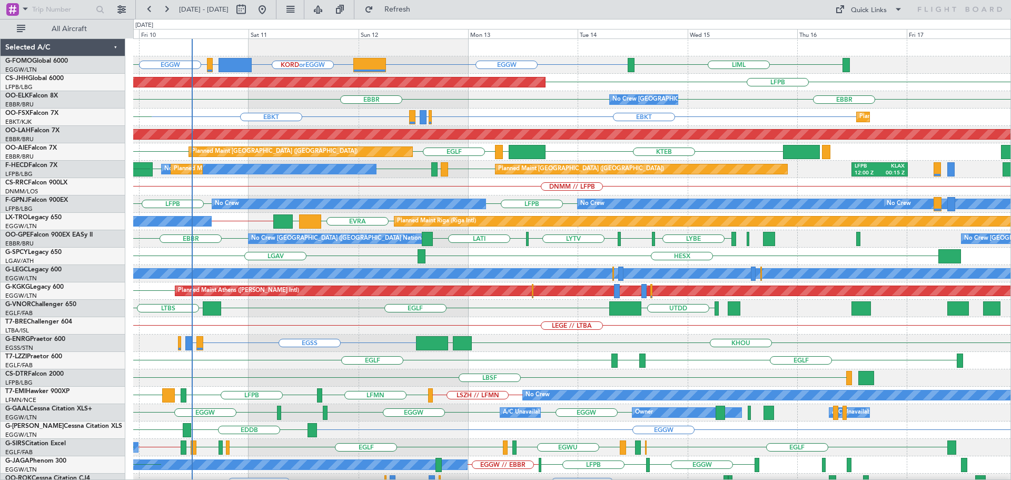
click at [427, 305] on div "EGGW KORD or EGGW EGPE or EGGW EGGW LIML ESSA EGGW LFPB Planned Maint Paris (Le…" at bounding box center [571, 317] width 877 height 556
